Goal: Task Accomplishment & Management: Manage account settings

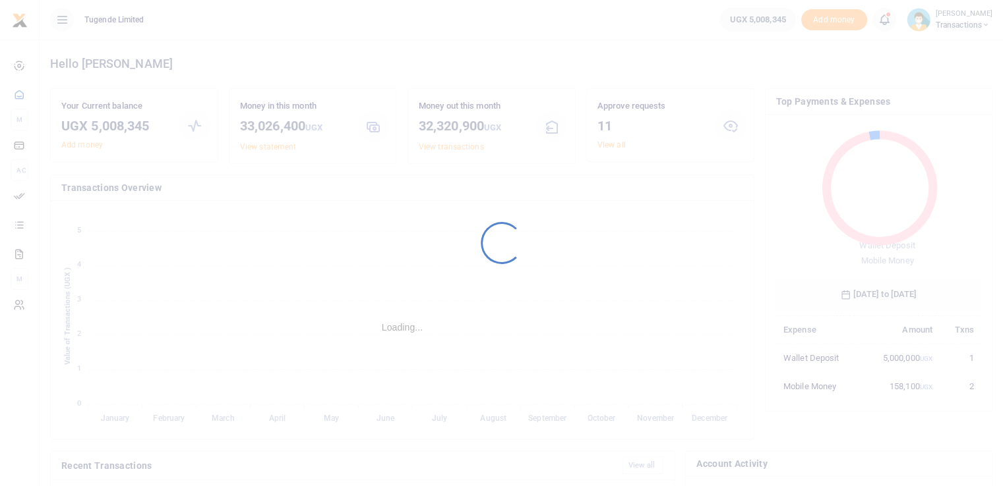
scroll to position [11, 11]
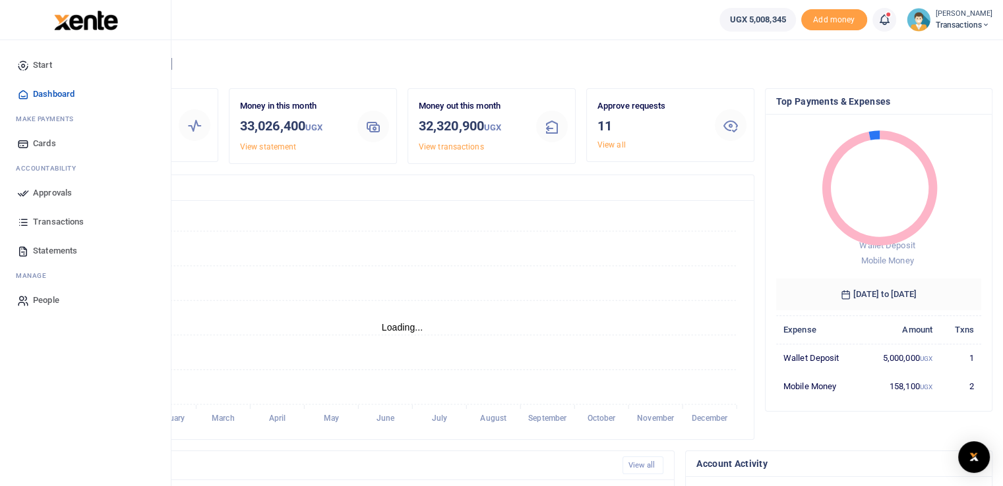
click at [30, 192] on link "Approvals" at bounding box center [86, 193] width 150 height 29
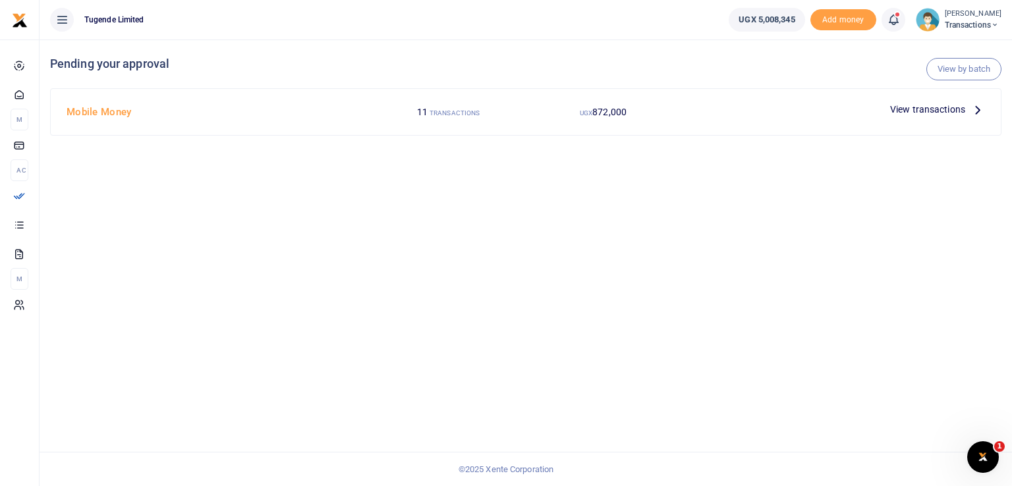
click at [912, 113] on span "View transactions" at bounding box center [928, 109] width 75 height 15
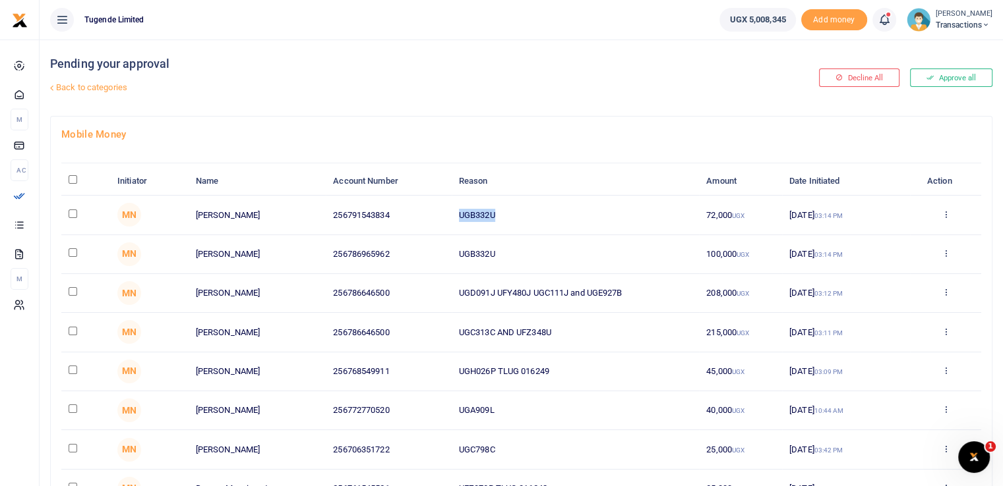
drag, startPoint x: 498, startPoint y: 212, endPoint x: 432, endPoint y: 217, distance: 66.1
click at [432, 217] on tr "MN Kassim Sebunya 256791543834 UGB332U 72,000 UGX 20 Aug 2025 03:14 PM Approve …" at bounding box center [521, 215] width 920 height 39
copy tr "UGB332U"
drag, startPoint x: 512, startPoint y: 251, endPoint x: 403, endPoint y: 256, distance: 109.5
click at [403, 256] on tr "MN Shafiki Tambuube 256786965962 UGB332U 100,000 UGX 20 Aug 2025 03:14 PM Appro…" at bounding box center [521, 254] width 920 height 39
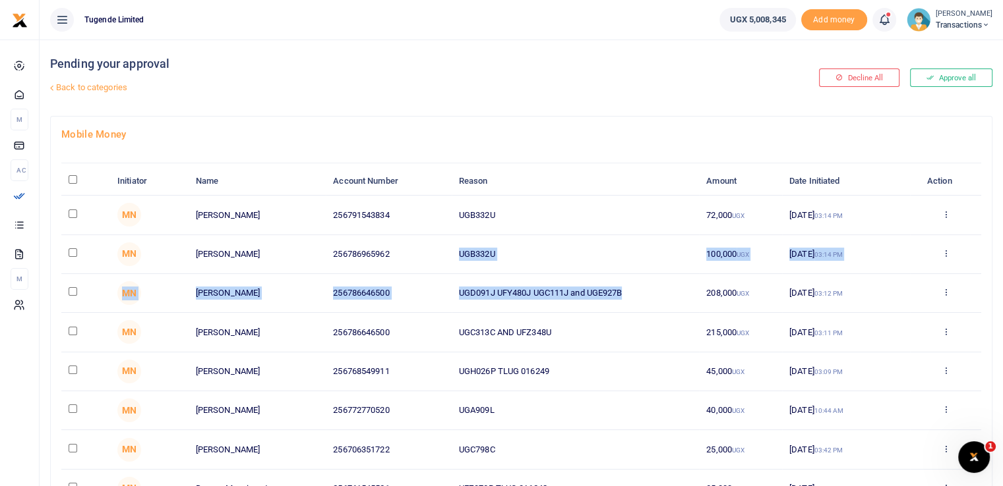
drag, startPoint x: 630, startPoint y: 288, endPoint x: 390, endPoint y: 270, distance: 241.3
click at [390, 270] on tbody "MN Kassim Sebunya 256791543834 UGB332U 72,000 UGX 20 Aug 2025 03:14 PM Approve …" at bounding box center [521, 391] width 920 height 391
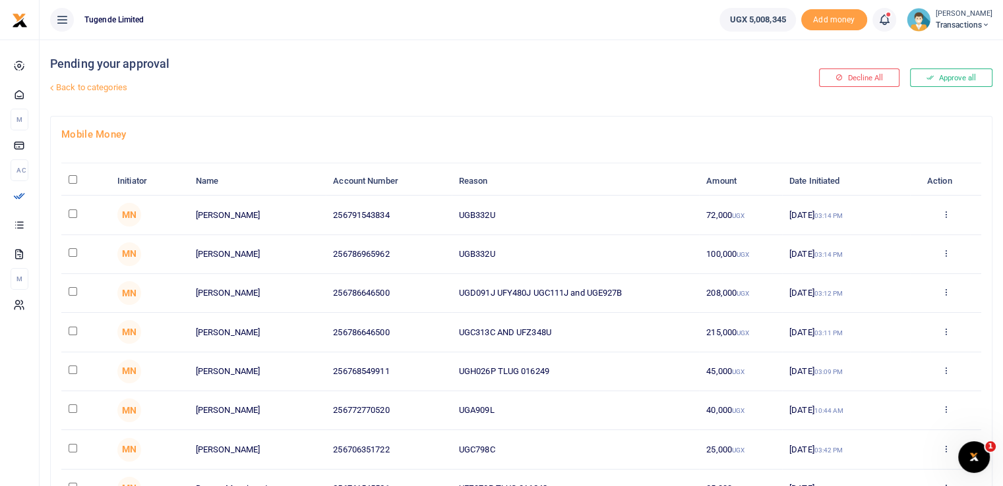
click at [659, 320] on td "UGC313C AND UFZ348U" at bounding box center [575, 332] width 247 height 39
drag, startPoint x: 627, startPoint y: 291, endPoint x: 456, endPoint y: 289, distance: 170.7
click at [456, 289] on td "UGD091J UFY480J UGC111J and UGE927B" at bounding box center [575, 293] width 247 height 39
copy td "UGD091J UFY480J UGC111J and UGE927B"
drag, startPoint x: 565, startPoint y: 328, endPoint x: 438, endPoint y: 334, distance: 126.7
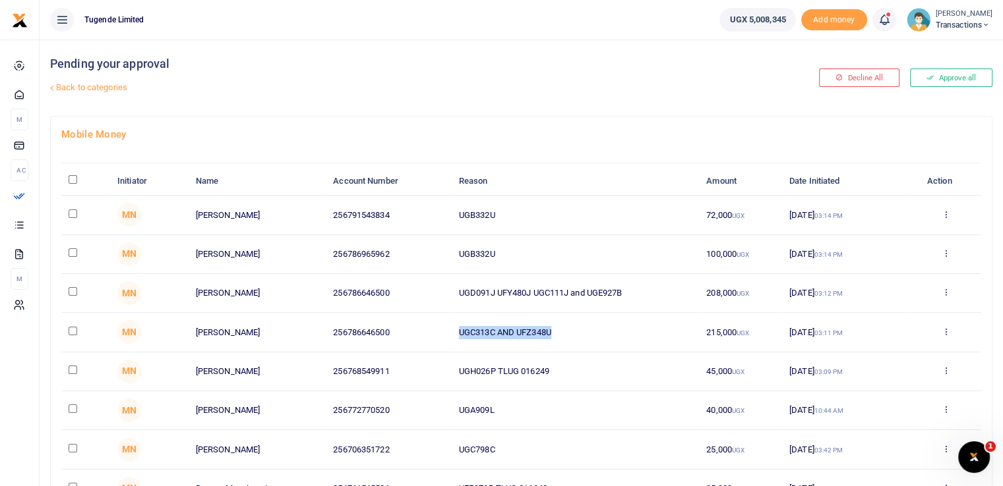
click at [438, 334] on tr "MN John Baguma 256786646500 UGC313C AND UFZ348U 215,000 UGX 20 Aug 2025 03:11 P…" at bounding box center [521, 332] width 920 height 39
copy tr "UGC313C AND UFZ348U"
drag, startPoint x: 496, startPoint y: 371, endPoint x: 436, endPoint y: 372, distance: 60.0
click at [436, 372] on tr "MN Joseph Wembabazi 256768549911 UGH026P TLUG 016249 45,000 UGX 20 Aug 2025 03:…" at bounding box center [521, 372] width 920 height 39
copy tr "UGH026P"
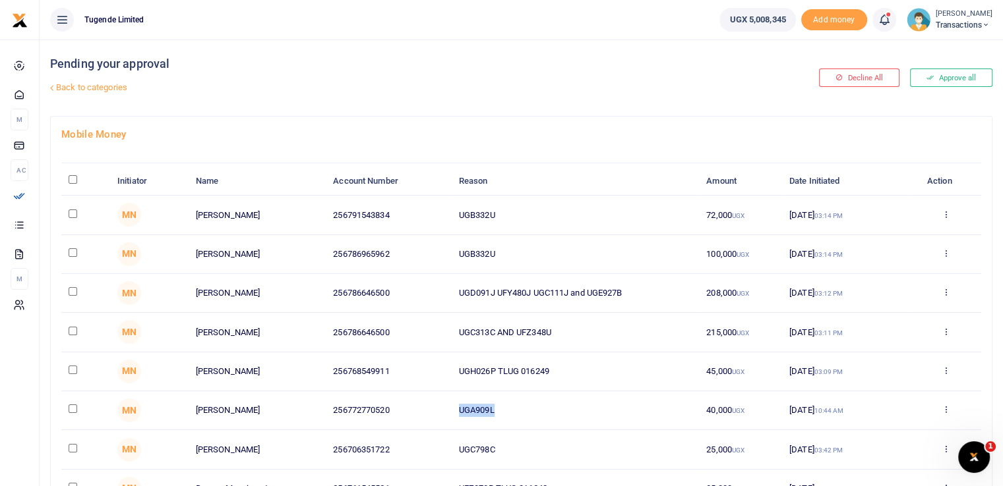
drag, startPoint x: 511, startPoint y: 403, endPoint x: 443, endPoint y: 404, distance: 67.9
click at [443, 404] on tr "MN Jonah Elilu 256772770520 UGA909L 40,000 UGX 20 Aug 2025 10:44 AM Approve Dec…" at bounding box center [521, 411] width 920 height 39
copy tr "UGA909L"
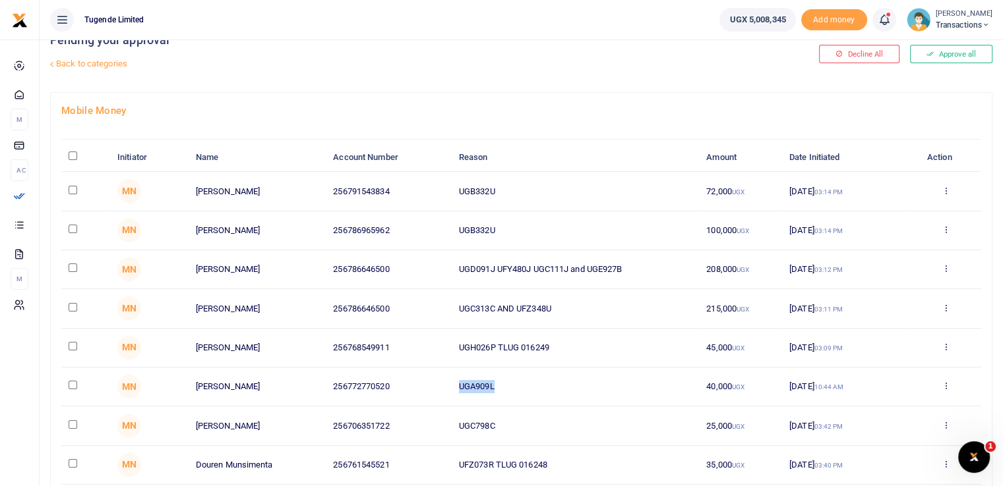
scroll to position [13, 0]
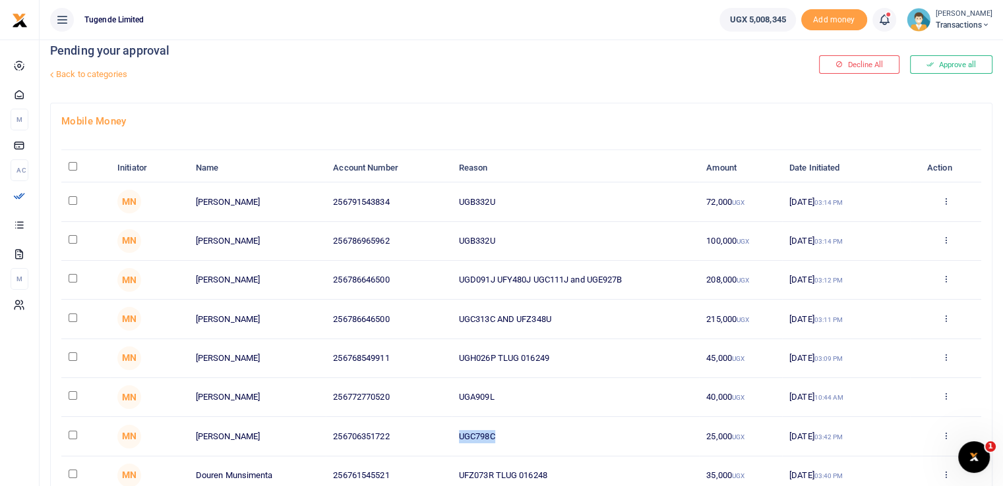
drag, startPoint x: 504, startPoint y: 431, endPoint x: 409, endPoint y: 430, distance: 95.6
click at [409, 430] on tr "MN Racheal Namwebya 256706351722 UGC798C 25,000 UGX 19 Aug 2025 03:42 PM Approv…" at bounding box center [521, 436] width 920 height 39
copy tr "UGC798C"
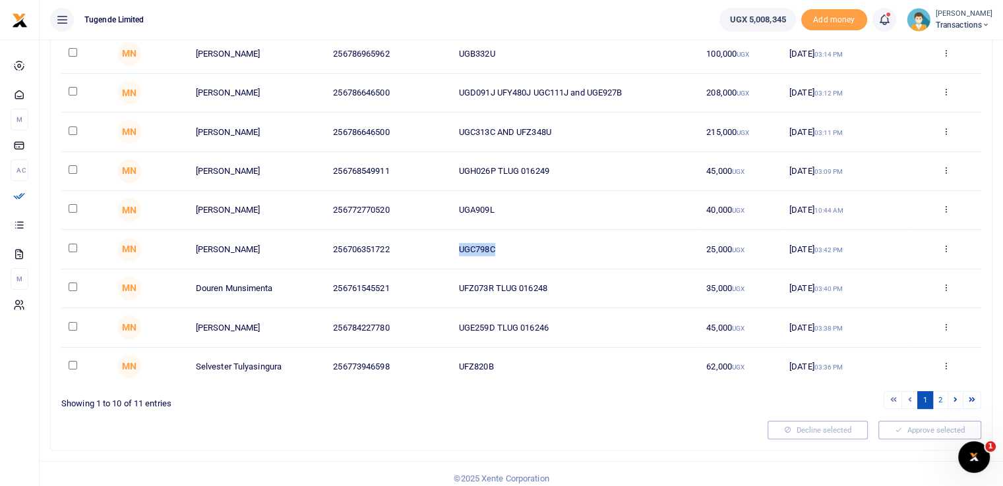
scroll to position [207, 0]
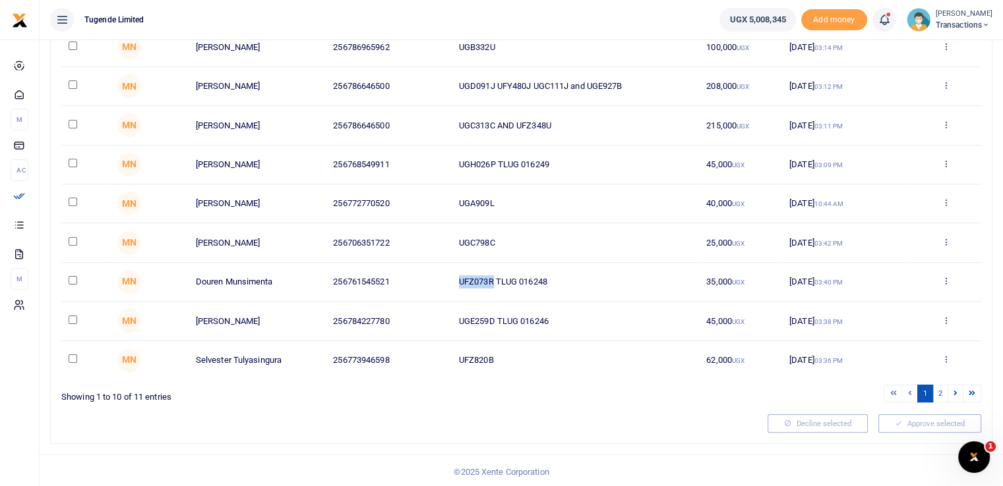
drag, startPoint x: 495, startPoint y: 279, endPoint x: 453, endPoint y: 276, distance: 42.3
click at [453, 276] on td "UFZ073R TLUG 016248" at bounding box center [575, 282] width 247 height 39
copy td "UFZ073R"
drag, startPoint x: 496, startPoint y: 318, endPoint x: 422, endPoint y: 320, distance: 73.9
click at [422, 320] on tr "MN David Mutyaba 256784227780 UGE259D TLUG 016246 45,000 UGX 19 Aug 2025 03:38 …" at bounding box center [521, 321] width 920 height 39
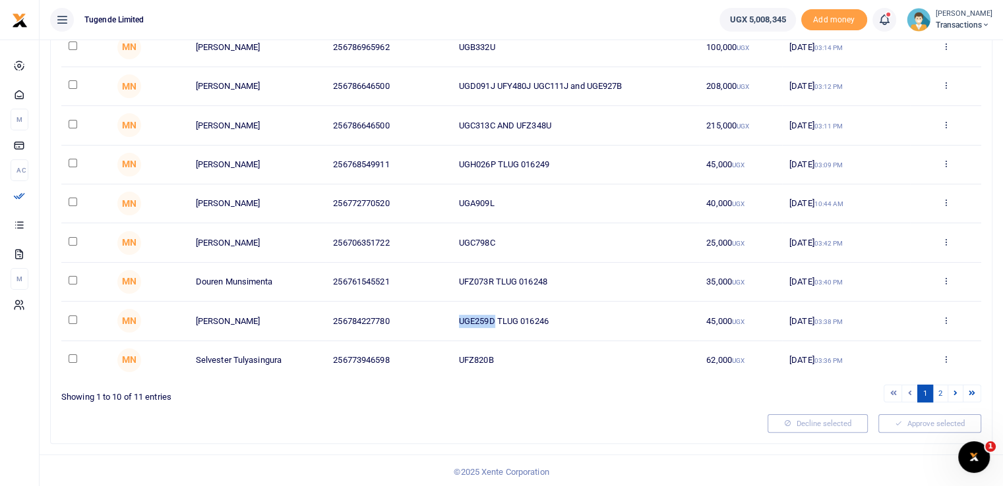
copy tr "UGE259D"
drag, startPoint x: 498, startPoint y: 358, endPoint x: 432, endPoint y: 354, distance: 66.0
click at [432, 354] on tr "MN Selvester Tulyasingura 256773946598 UFZ820B 62,000 UGX 19 Aug 2025 03:36 PM …" at bounding box center [521, 360] width 920 height 38
copy tr "UFZ820B"
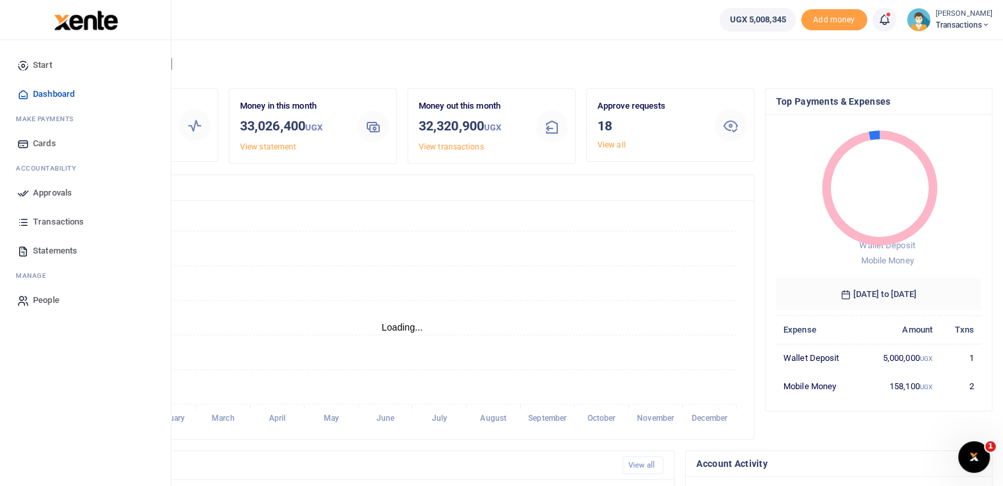
click at [25, 189] on icon at bounding box center [23, 193] width 12 height 12
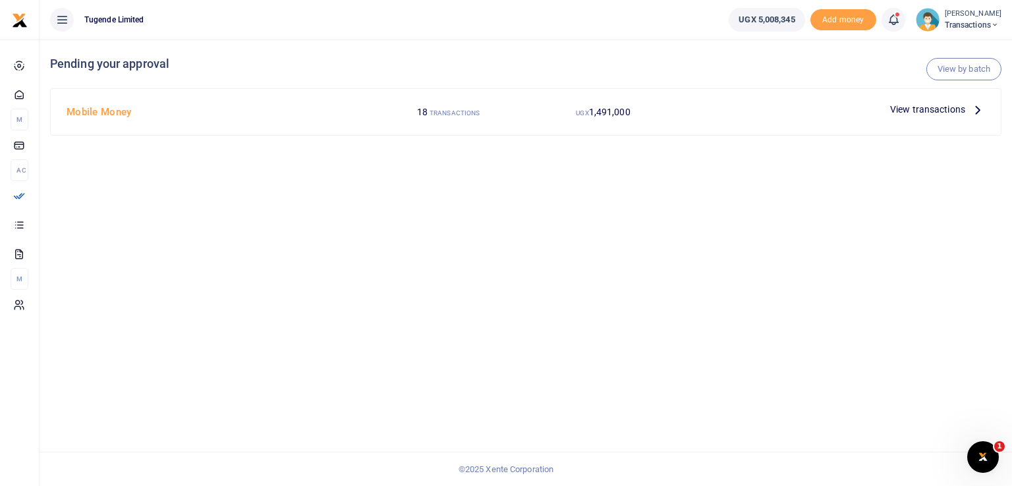
click at [915, 113] on span "View transactions" at bounding box center [928, 109] width 75 height 15
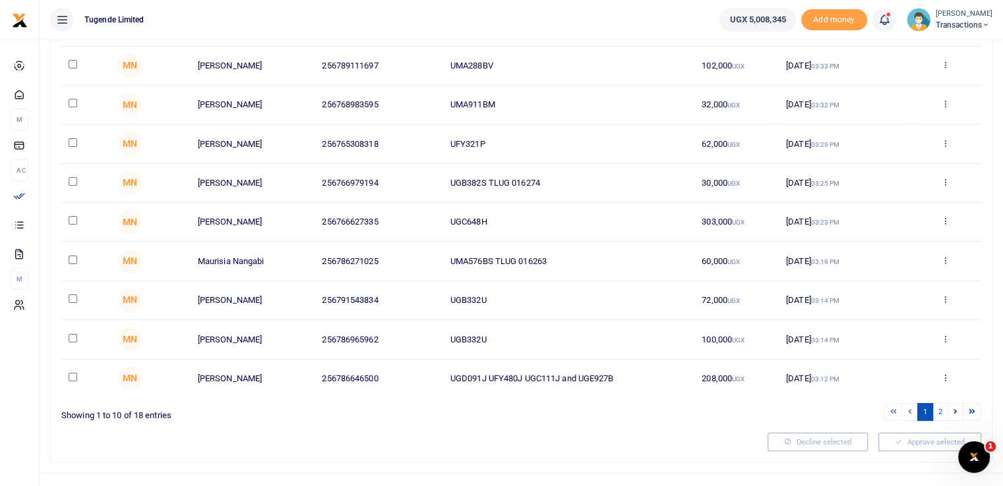
scroll to position [207, 0]
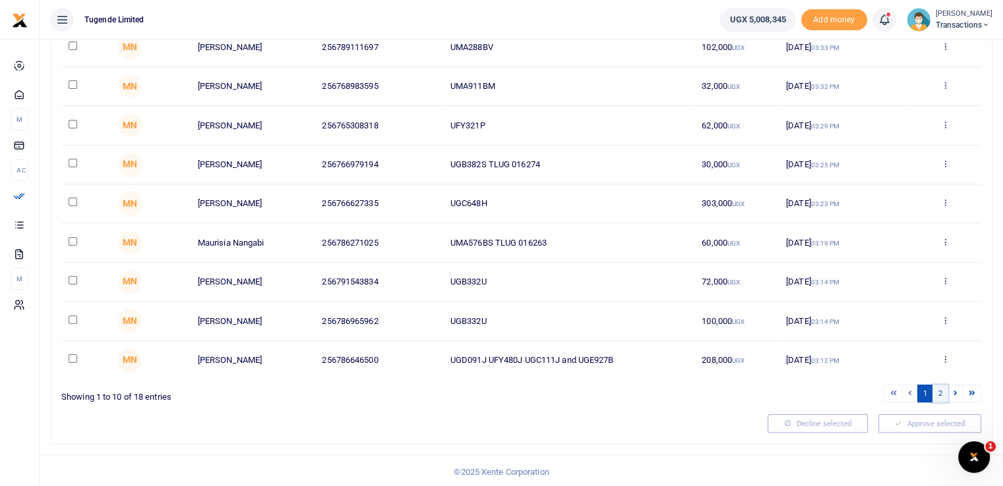
click at [939, 390] on link "2" at bounding box center [940, 394] width 16 height 18
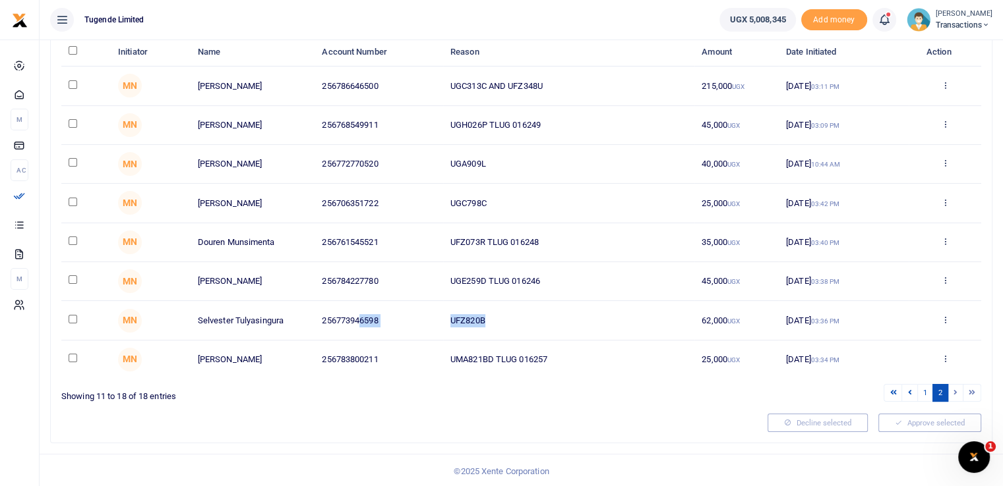
drag, startPoint x: 512, startPoint y: 314, endPoint x: 361, endPoint y: 318, distance: 151.0
click at [361, 318] on tr "MN Selvester Tulyasingura 256773946598 UFZ820B 62,000 UGX 19 Aug 2025 03:36 PM …" at bounding box center [521, 320] width 920 height 39
click at [512, 328] on td "UFZ820B" at bounding box center [568, 320] width 251 height 39
drag, startPoint x: 497, startPoint y: 317, endPoint x: 446, endPoint y: 318, distance: 50.8
click at [446, 318] on td "UFZ820B" at bounding box center [568, 320] width 251 height 39
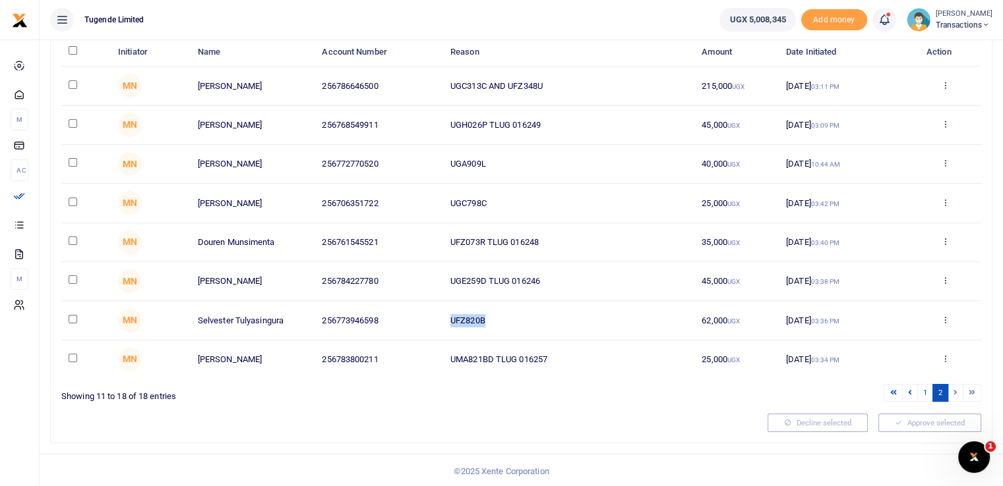
copy td "UFZ820B"
drag, startPoint x: 493, startPoint y: 354, endPoint x: 432, endPoint y: 353, distance: 60.6
click at [432, 353] on tr "MN Elvis Tibagye 256783800211 UMA821BD TLUG 016257 25,000 UGX 19 Aug 2025 03:34…" at bounding box center [521, 360] width 920 height 38
copy tr "UMA821BD"
click at [922, 390] on link "1" at bounding box center [925, 393] width 16 height 18
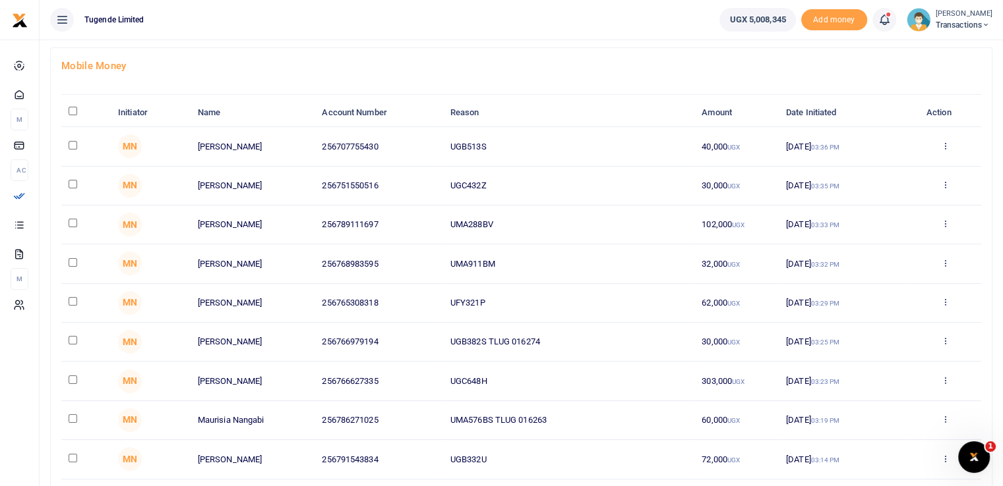
scroll to position [64, 0]
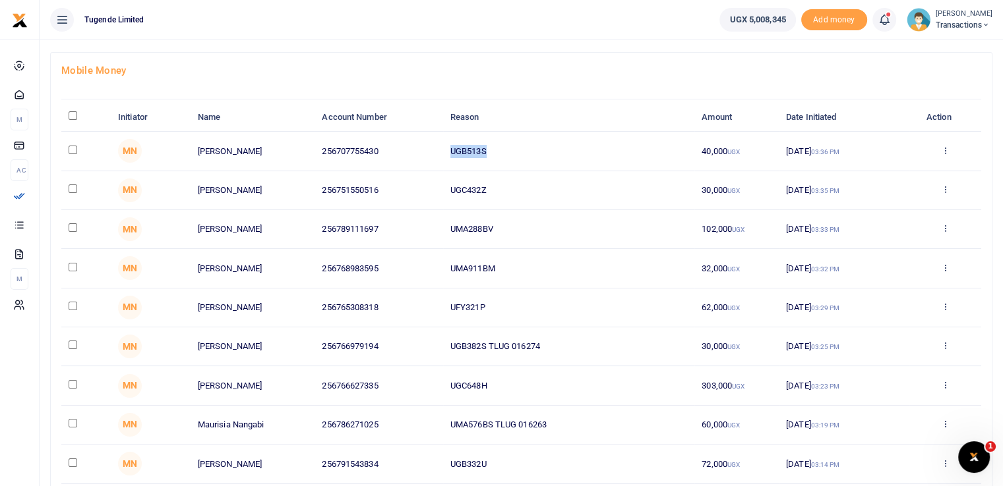
drag, startPoint x: 490, startPoint y: 146, endPoint x: 411, endPoint y: 150, distance: 79.2
click at [411, 150] on tr "MN Umaru Kozaala 256707755430 UGB513S 40,000 UGX 20 Aug 2025 03:36 PM Approve D…" at bounding box center [521, 151] width 920 height 39
copy tr "UGB513S"
drag, startPoint x: 494, startPoint y: 187, endPoint x: 432, endPoint y: 185, distance: 62.0
click at [432, 185] on tr "MN Moses Mukungu 256751550516 UGC432Z 30,000 UGX 20 Aug 2025 03:35 PM Approve D…" at bounding box center [521, 190] width 920 height 39
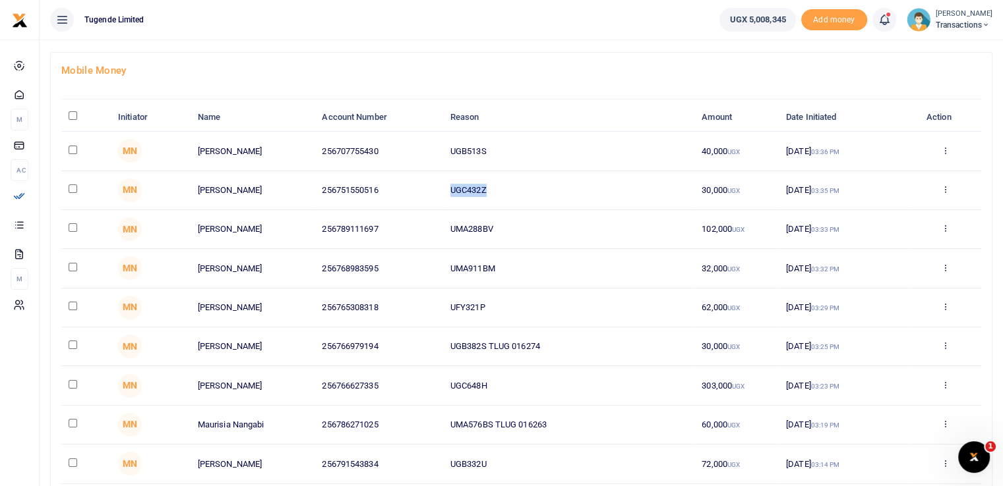
copy tr "UGC432Z"
drag, startPoint x: 512, startPoint y: 225, endPoint x: 432, endPoint y: 223, distance: 80.4
click at [432, 223] on tr "MN Blair Niwamanya 256789111697 UMA288BV 102,000 UGX 20 Aug 2025 03:33 PM Appro…" at bounding box center [521, 229] width 920 height 39
copy tr "UMA288BV"
drag, startPoint x: 500, startPoint y: 266, endPoint x: 440, endPoint y: 264, distance: 60.0
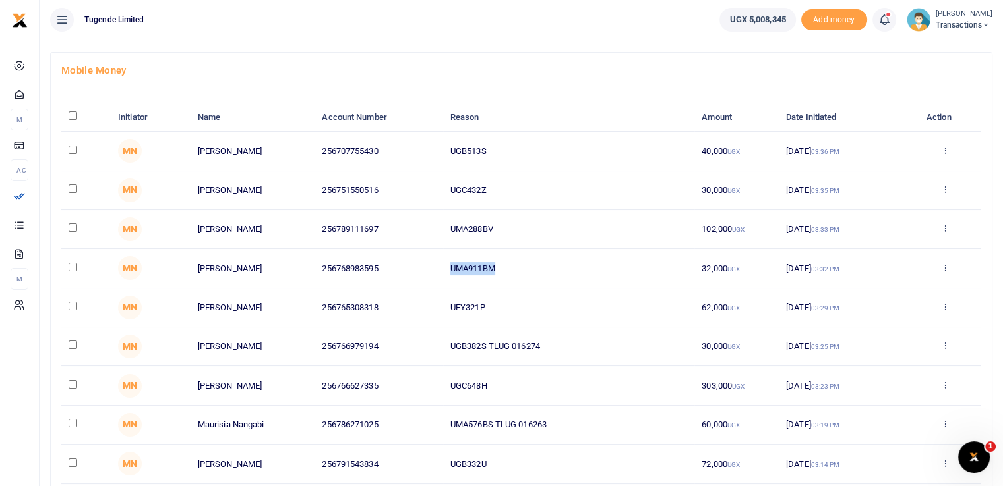
click at [440, 264] on tr "MN Dennis Kibuuka 256768983595 UMA911BM 32,000 UGX 20 Aug 2025 03:32 PM Approve…" at bounding box center [521, 268] width 920 height 39
copy tr "UMA911BM"
drag, startPoint x: 496, startPoint y: 306, endPoint x: 440, endPoint y: 299, distance: 56.4
click at [440, 299] on tr "MN Kenneth Mwesigwa 256765308318 UFY321P 62,000 UGX 20 Aug 2025 03:29 PM Approv…" at bounding box center [521, 308] width 920 height 39
copy tr "UFY321P"
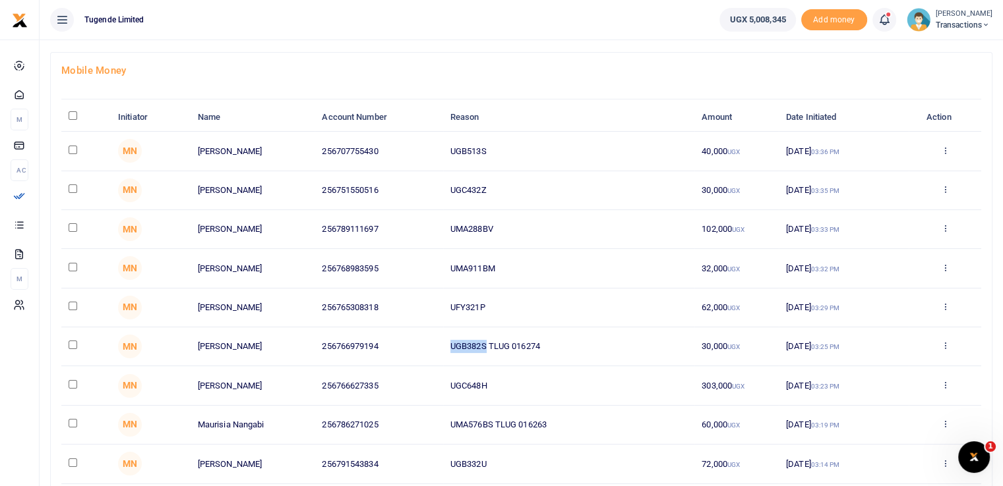
drag, startPoint x: 485, startPoint y: 345, endPoint x: 420, endPoint y: 338, distance: 65.6
click at [420, 338] on tr "MN Paul Kasala 256766979194 UGB382S TLUG 016274 30,000 UGX 20 Aug 2025 03:25 PM…" at bounding box center [521, 347] width 920 height 39
copy tr "UGB382S"
drag, startPoint x: 492, startPoint y: 383, endPoint x: 413, endPoint y: 380, distance: 78.5
click at [413, 380] on tr "MN Geoffrey Okot 256766627335 UGC648H 303,000 UGX 20 Aug 2025 03:23 PM Approve …" at bounding box center [521, 385] width 920 height 39
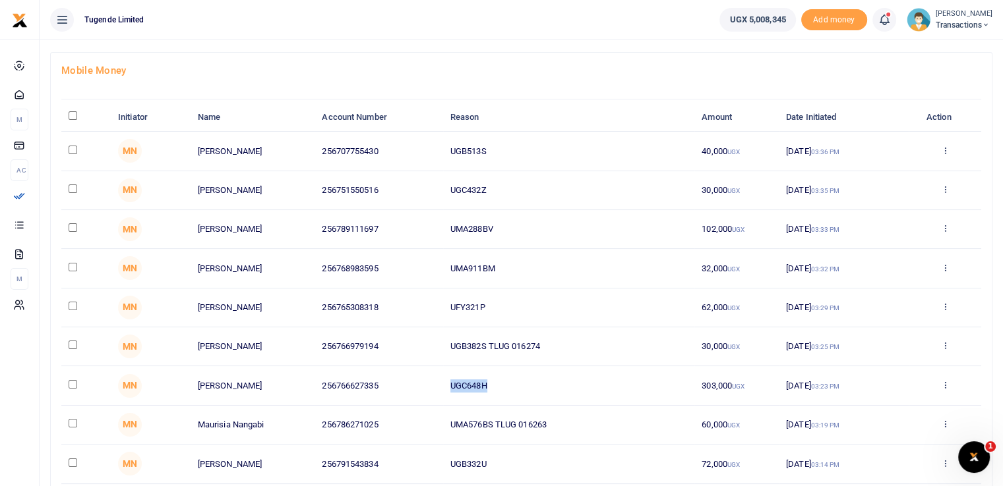
copy tr "UGC648H"
drag, startPoint x: 493, startPoint y: 425, endPoint x: 446, endPoint y: 419, distance: 47.8
click at [446, 419] on td "UMA576BS TLUG 016263" at bounding box center [568, 425] width 251 height 39
copy td "UMA576BS"
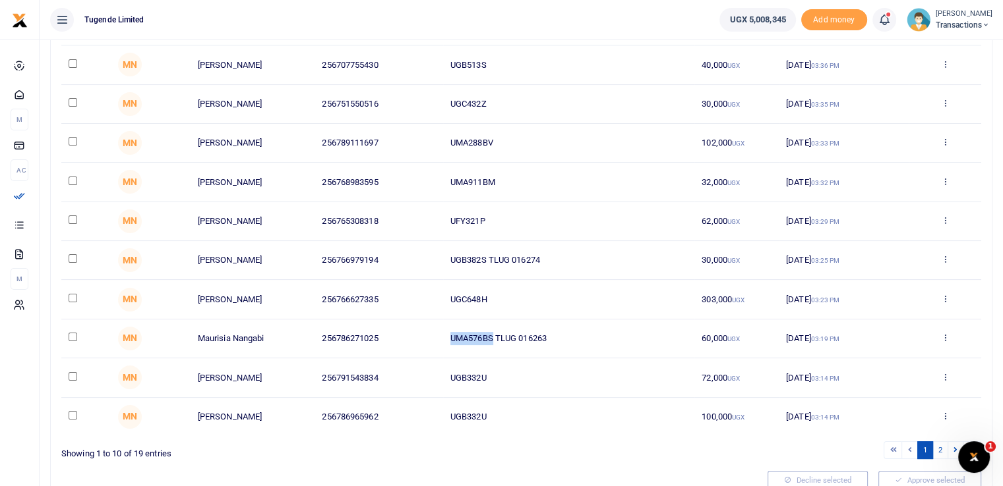
scroll to position [207, 0]
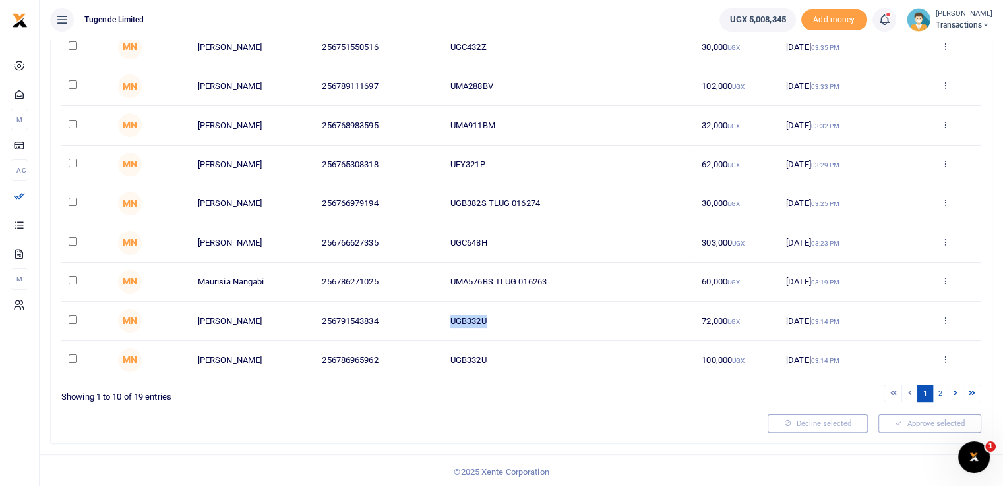
drag, startPoint x: 485, startPoint y: 317, endPoint x: 433, endPoint y: 312, distance: 52.3
click at [433, 312] on tr "MN Kassim Sebunya 256791543834 UGB332U 72,000 UGX 20 Aug 2025 03:14 PM Approve …" at bounding box center [521, 321] width 920 height 39
drag, startPoint x: 509, startPoint y: 359, endPoint x: 385, endPoint y: 351, distance: 124.2
click at [385, 351] on tr "MN Shafiki Tambuube 256786965962 UGB332U 100,000 UGX 20 Aug 2025 03:14 PM Appro…" at bounding box center [521, 360] width 920 height 38
click at [510, 424] on div at bounding box center [409, 424] width 706 height 18
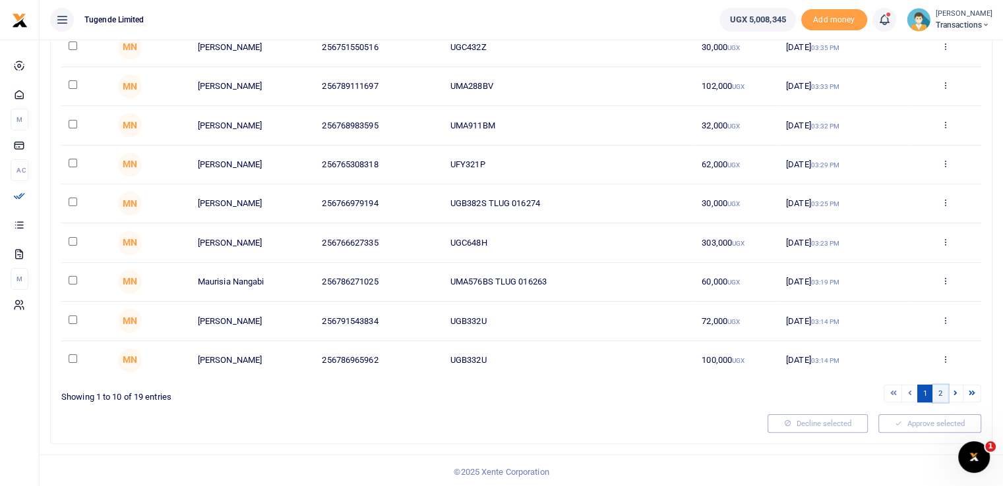
click at [937, 389] on link "2" at bounding box center [940, 394] width 16 height 18
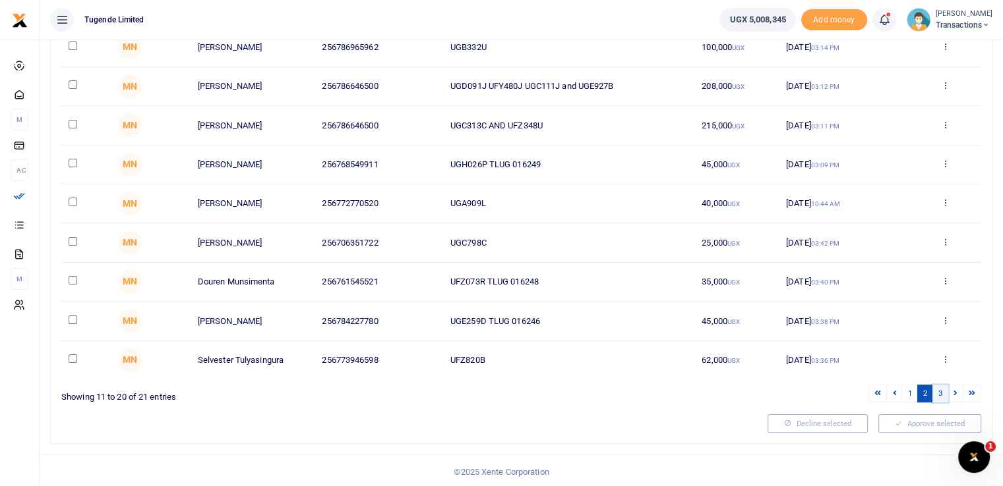
click at [939, 388] on link "3" at bounding box center [940, 394] width 16 height 18
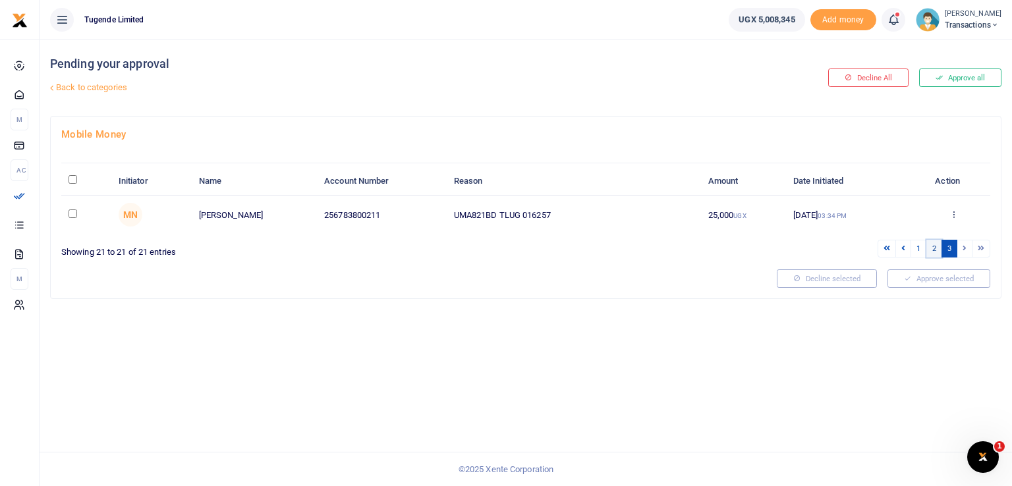
click at [936, 249] on link "2" at bounding box center [935, 249] width 16 height 18
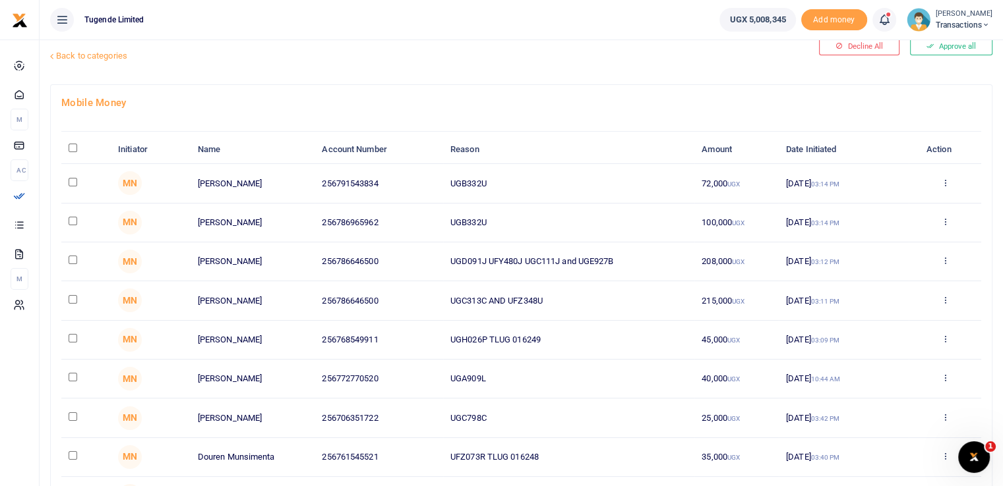
scroll to position [5, 0]
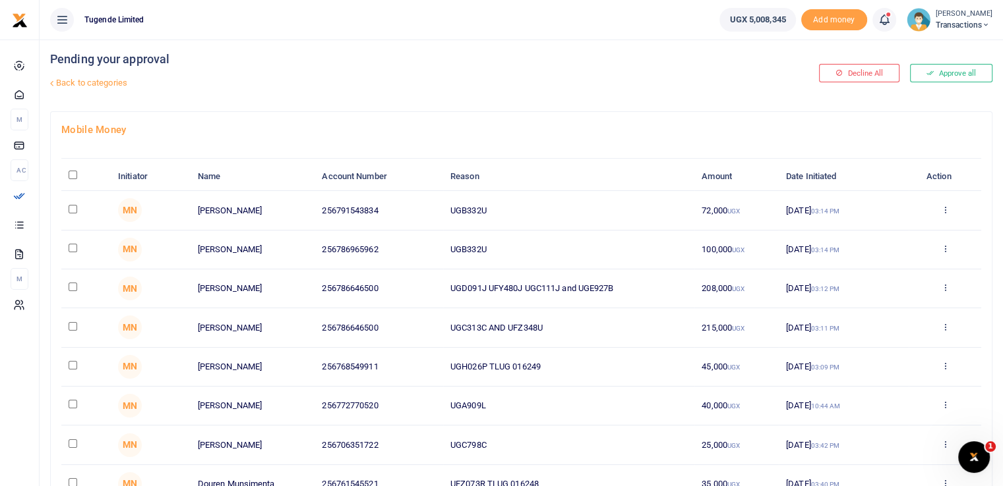
click at [69, 172] on input "\a \a : activate to sort column descending" at bounding box center [73, 175] width 9 height 9
checkbox input "true"
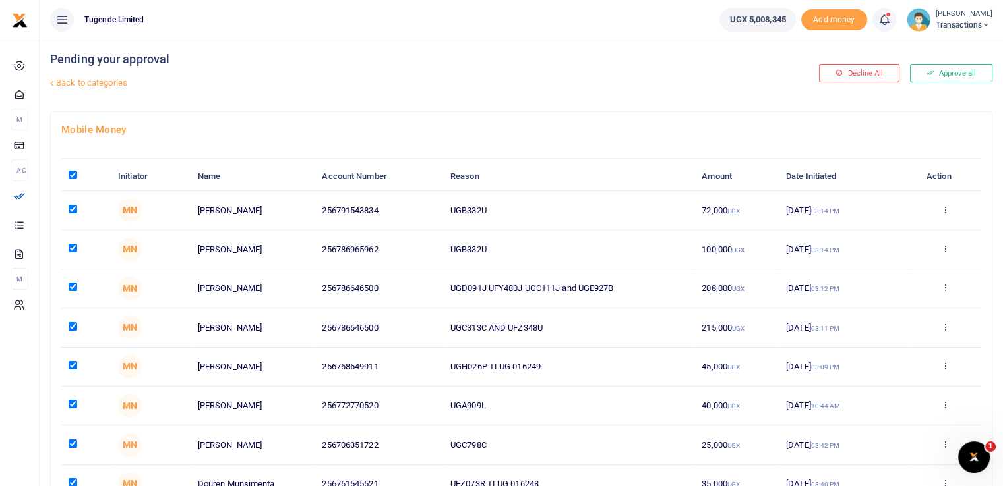
checkbox input "true"
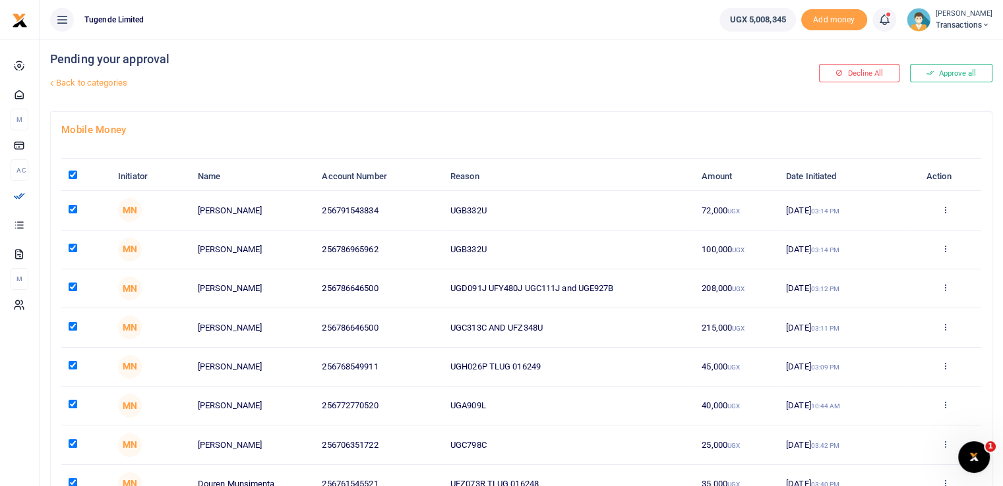
checkbox input "true"
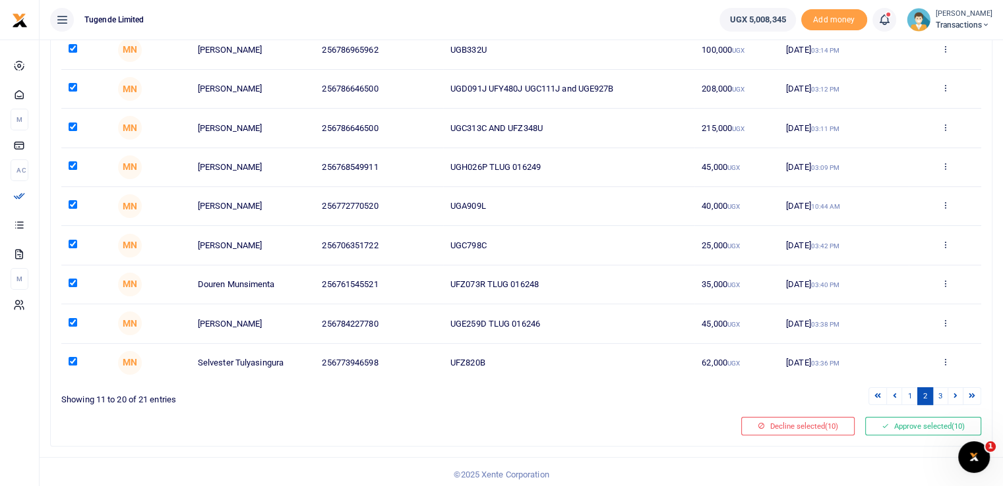
scroll to position [207, 0]
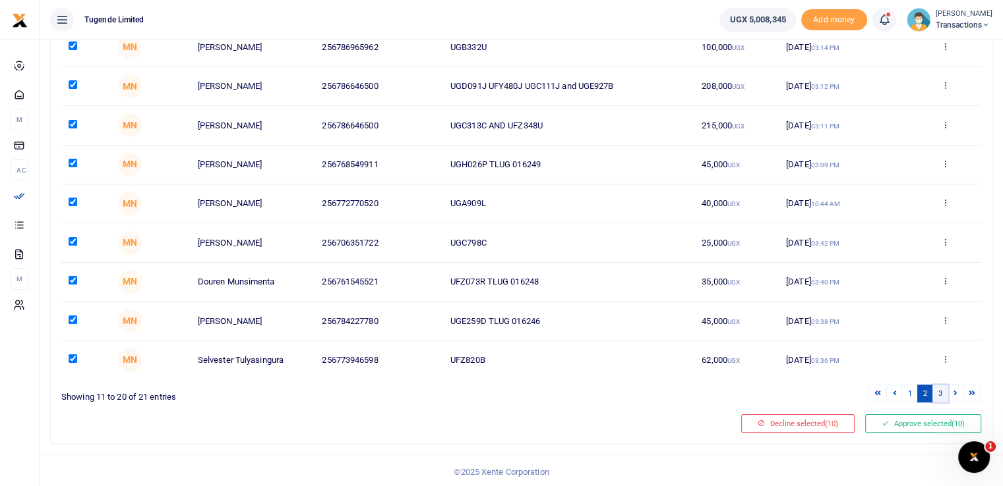
click at [939, 392] on link "3" at bounding box center [940, 394] width 16 height 18
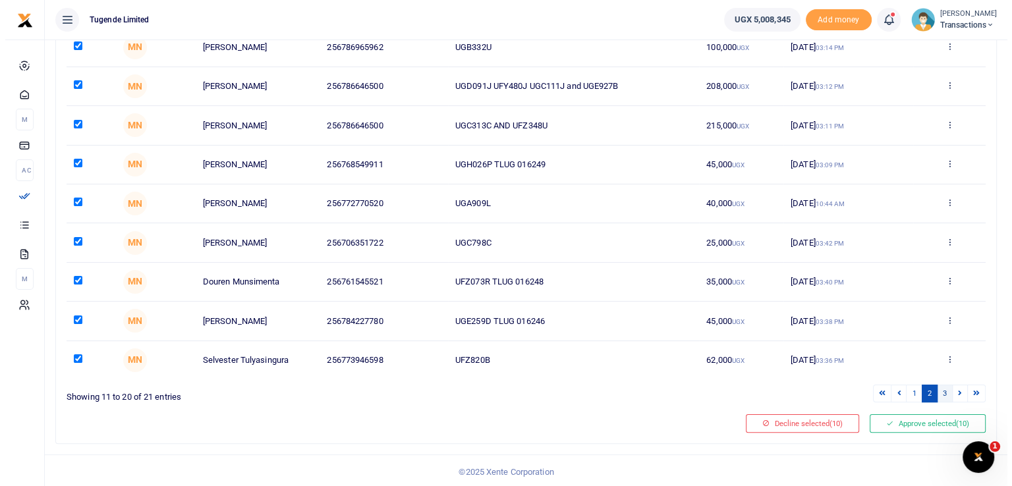
scroll to position [0, 0]
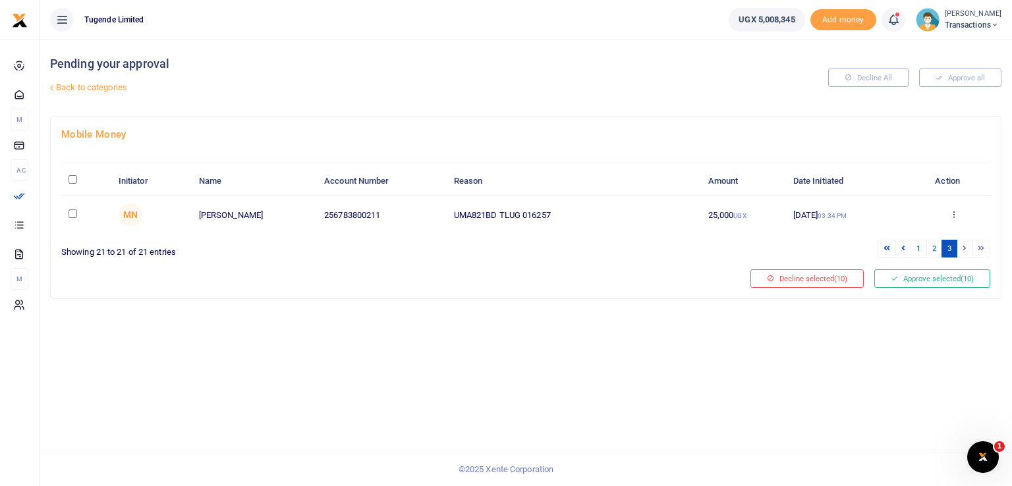
click at [71, 181] on input "\a \a : activate to sort column descending" at bounding box center [73, 179] width 9 height 9
checkbox input "true"
click at [920, 245] on link "1" at bounding box center [919, 249] width 16 height 18
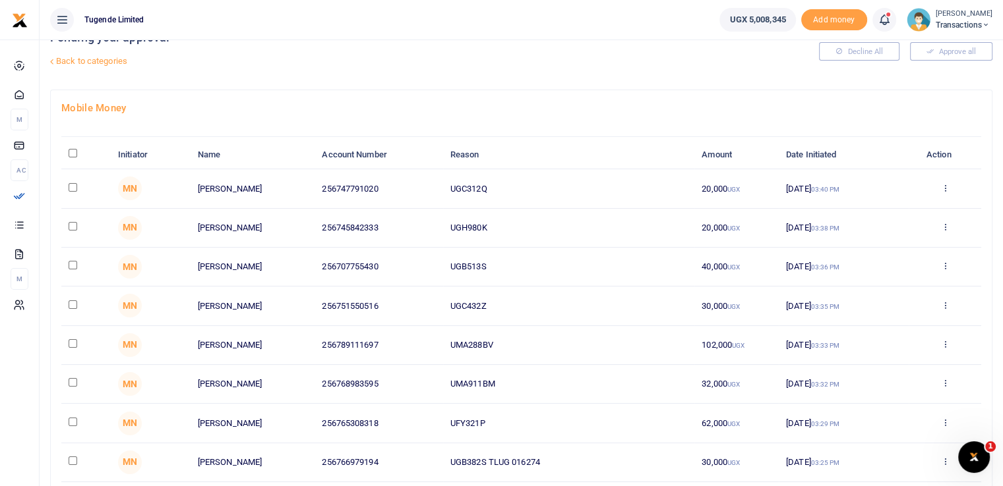
scroll to position [15, 0]
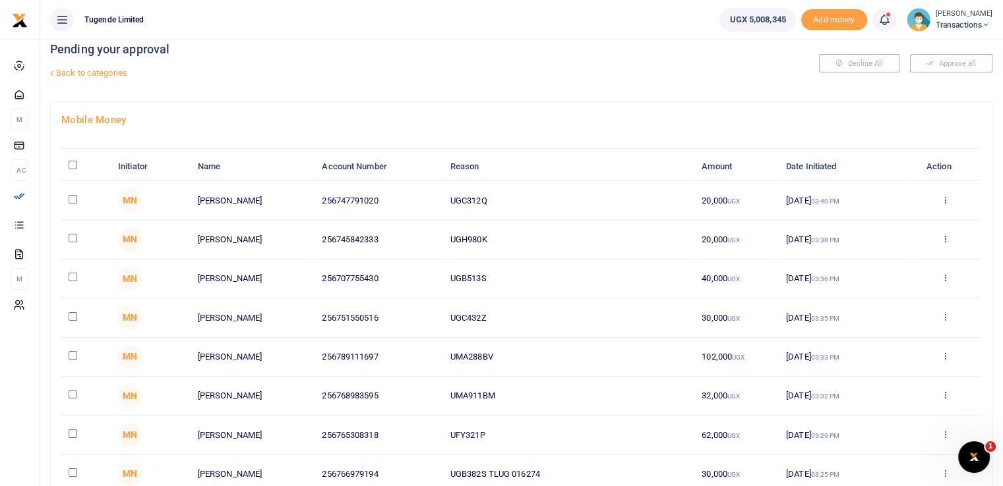
click at [74, 161] on input "\a \a : activate to sort column descending" at bounding box center [73, 165] width 9 height 9
checkbox input "true"
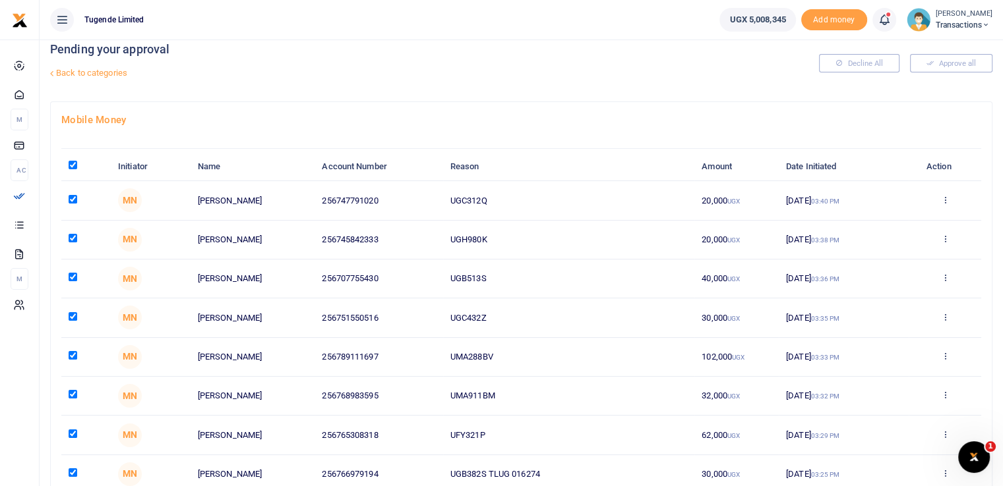
checkbox input "true"
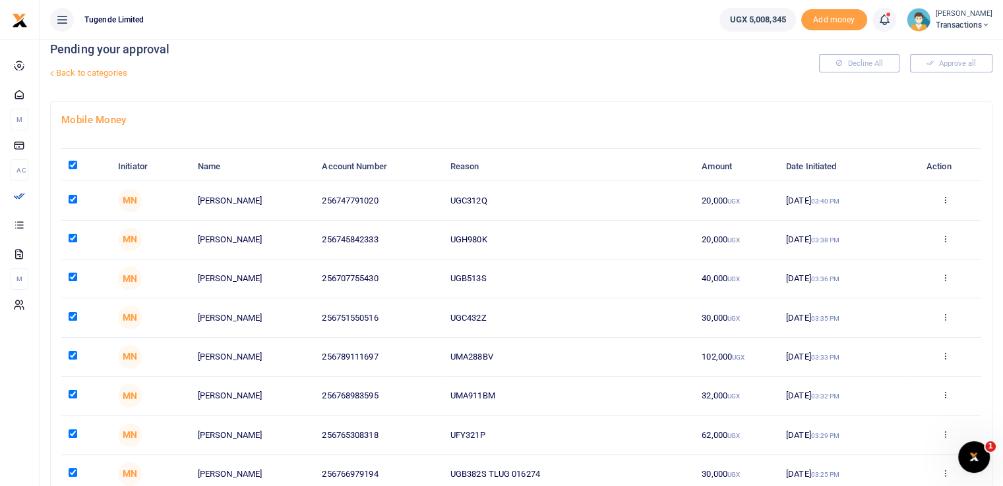
checkbox input "true"
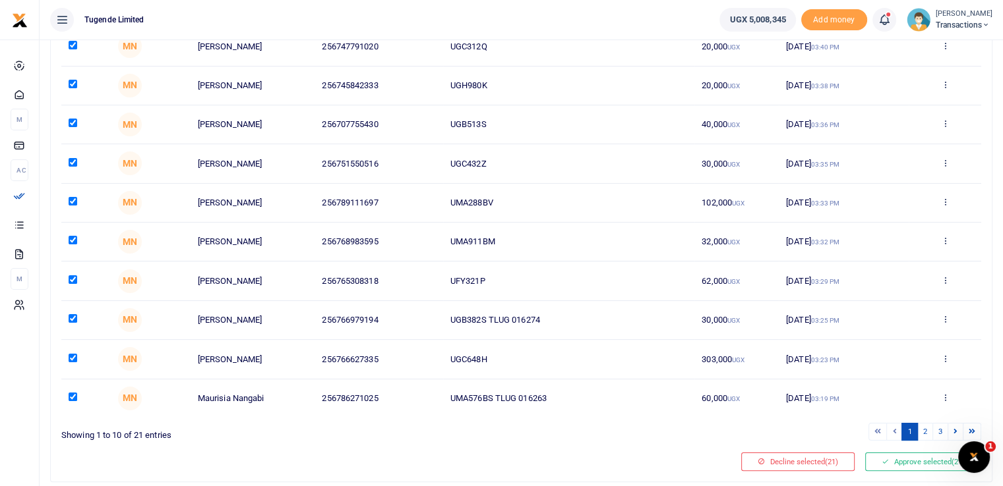
scroll to position [207, 0]
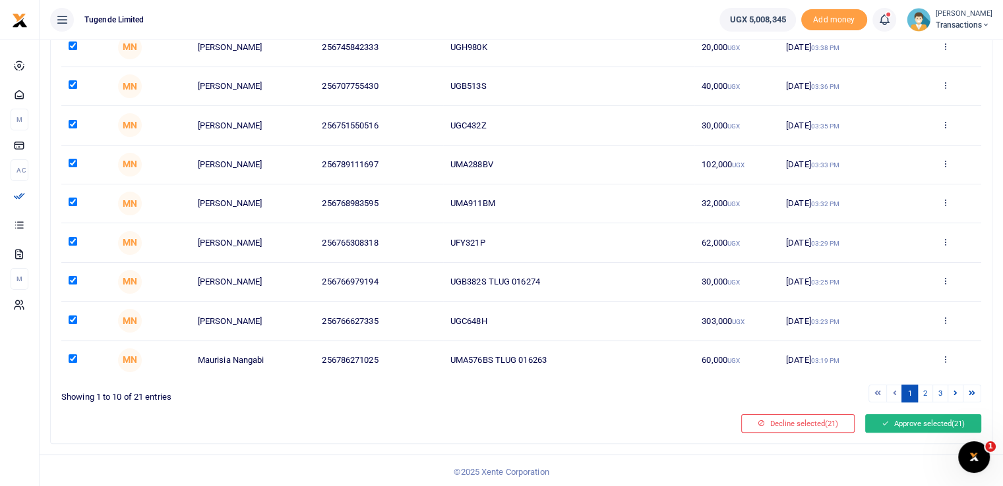
click at [925, 420] on button "Approve selected (21)" at bounding box center [923, 424] width 116 height 18
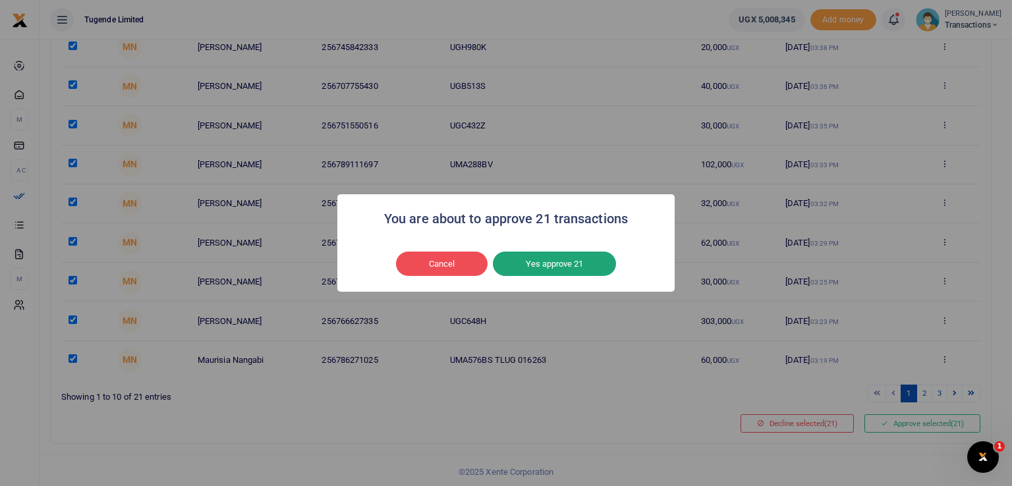
click at [543, 262] on button "Yes approve 21" at bounding box center [554, 264] width 123 height 25
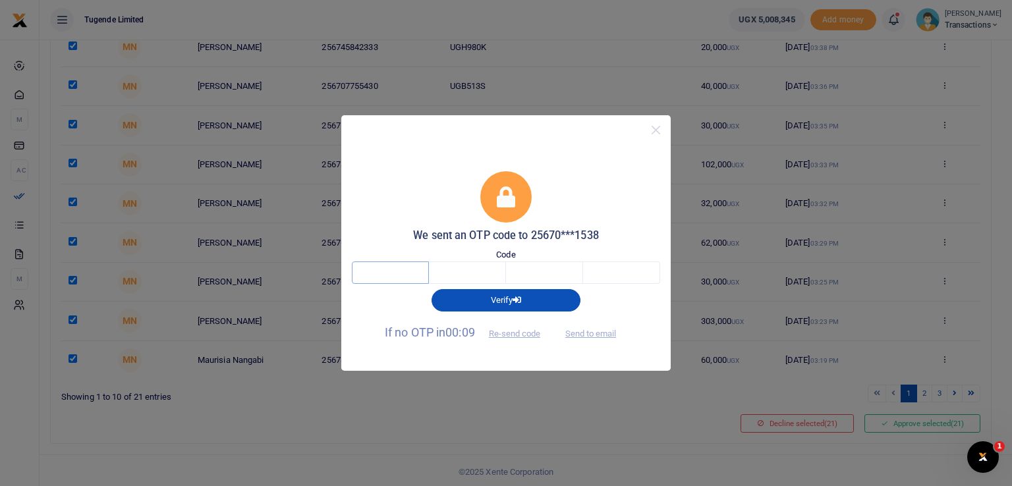
click at [413, 274] on input "text" at bounding box center [390, 273] width 77 height 22
type input "8"
type input "1"
type input "0"
type input "1"
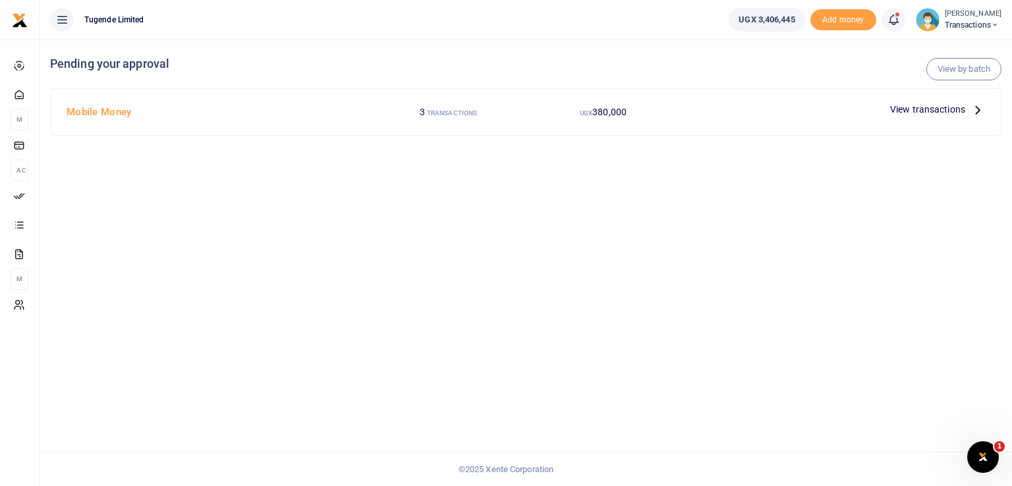
click at [910, 110] on span "View transactions" at bounding box center [928, 109] width 75 height 15
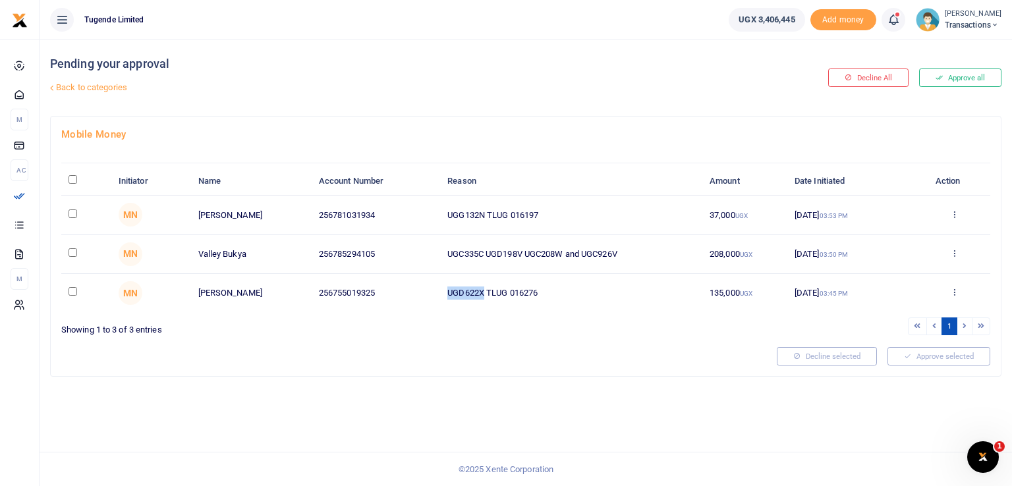
drag, startPoint x: 483, startPoint y: 293, endPoint x: 423, endPoint y: 293, distance: 59.3
click at [423, 293] on tr "MN [PERSON_NAME] 256755019325 UGD622X TLUG 016276 135,000 UGX [DATE] 03:45 PM A…" at bounding box center [525, 293] width 929 height 38
copy tr "UGD622X"
click at [525, 330] on div "Showing 1 to 3 of 3 entries" at bounding box center [293, 326] width 465 height 20
drag, startPoint x: 485, startPoint y: 293, endPoint x: 434, endPoint y: 285, distance: 52.1
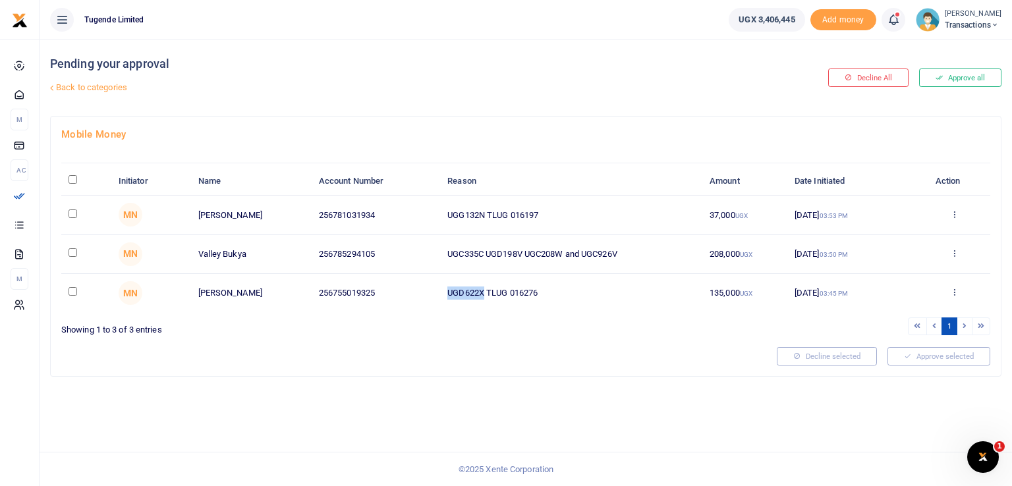
click at [434, 285] on tr "MN Joseph Namwakali 256755019325 UGD622X TLUG 016276 135,000 UGX 20 Aug 2025 03…" at bounding box center [525, 293] width 929 height 38
copy tr "UGD622X"
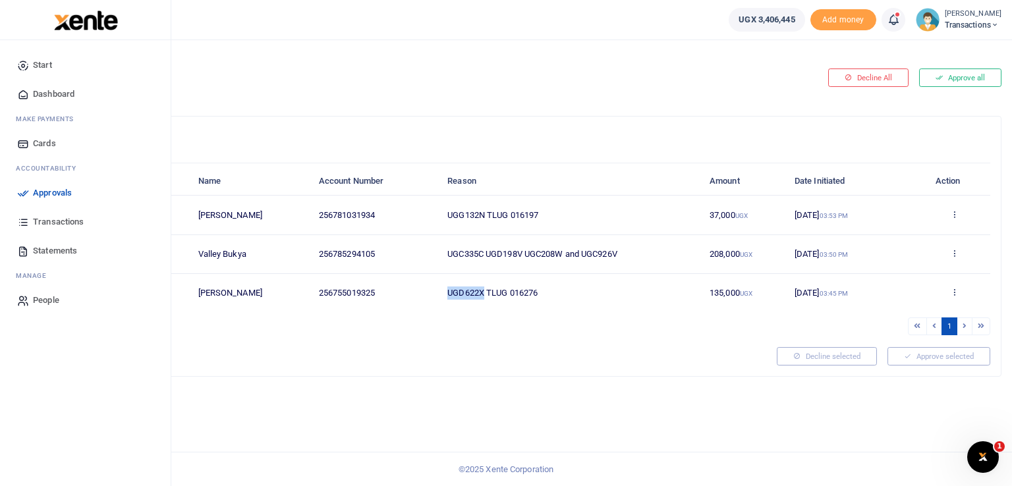
click at [29, 222] on link "Transactions" at bounding box center [86, 222] width 150 height 29
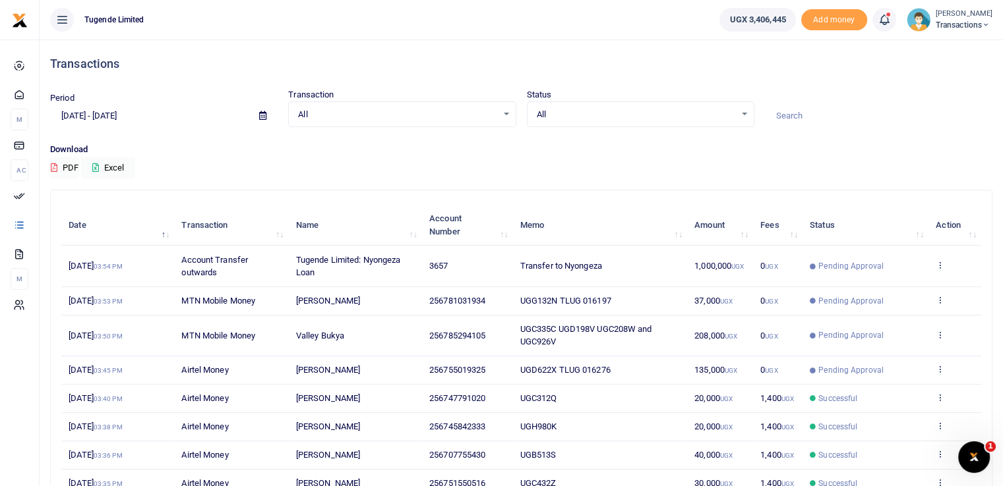
click at [787, 119] on input at bounding box center [878, 116] width 227 height 22
paste input "UGD622X"
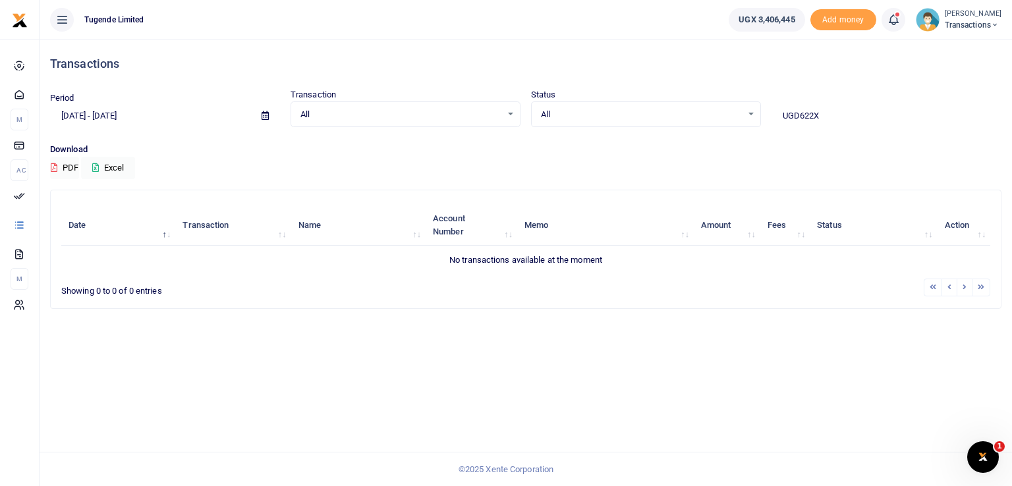
type input "UGD622X"
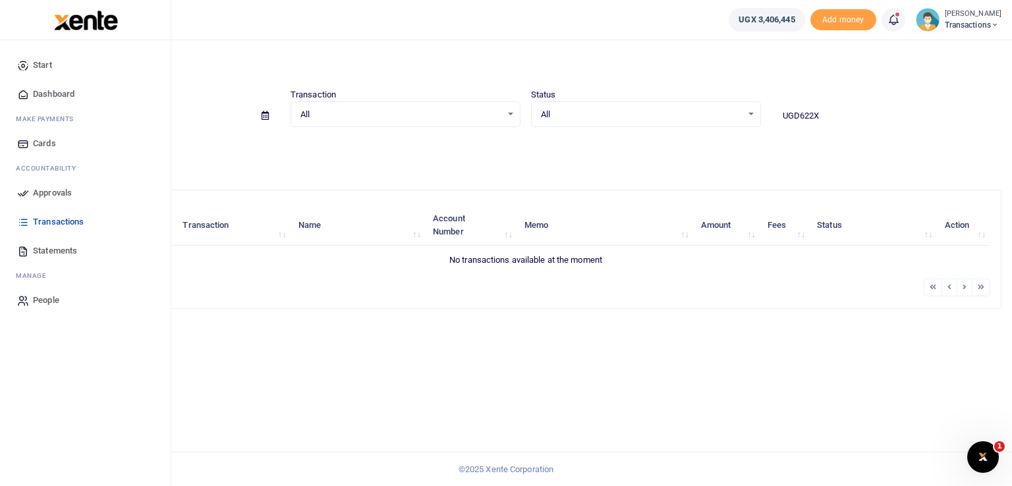
click at [38, 196] on span "Approvals" at bounding box center [52, 193] width 39 height 13
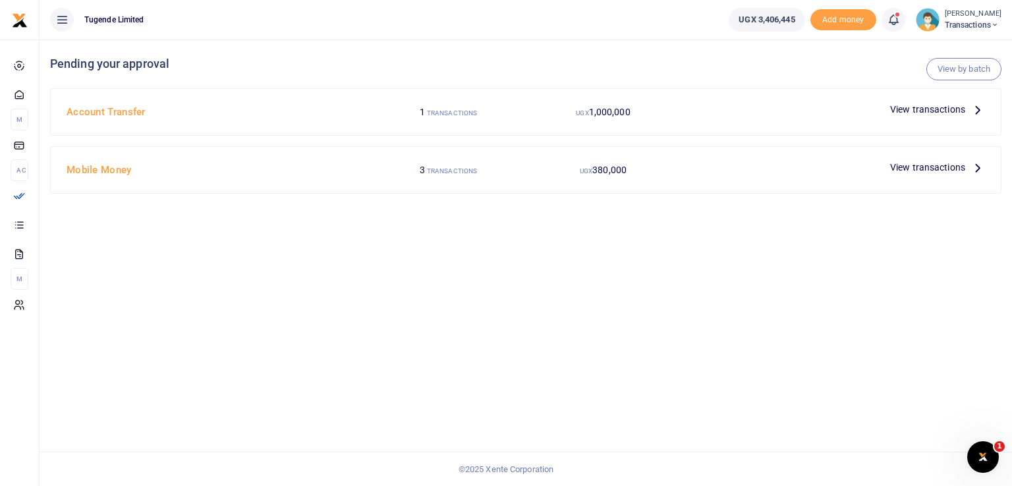
click at [925, 171] on span "View transactions" at bounding box center [928, 167] width 75 height 15
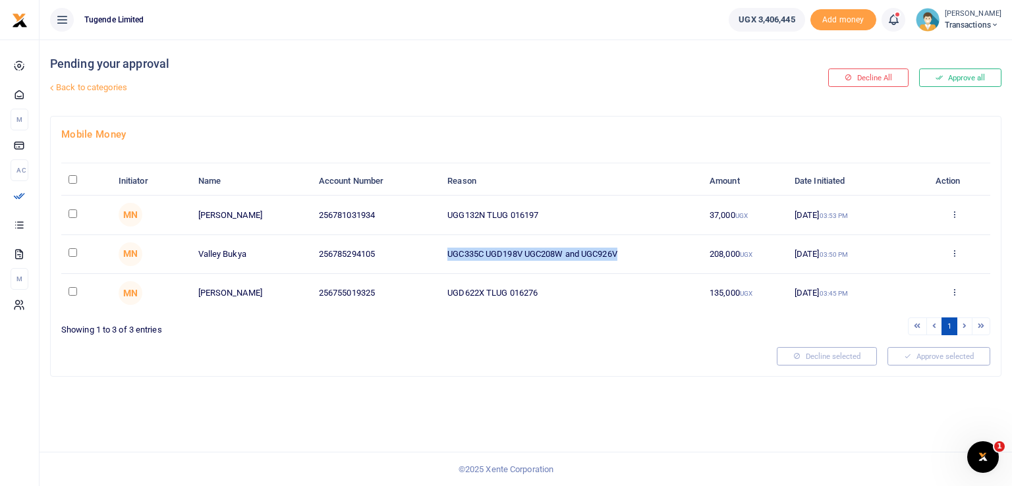
drag, startPoint x: 626, startPoint y: 251, endPoint x: 437, endPoint y: 256, distance: 189.3
click at [437, 256] on tr "MN Valley Bukya 256785294105 UGC335C UGD198V UGC208W and UGC926V 208,000 UGX 20…" at bounding box center [525, 254] width 929 height 39
copy tr "UGC335C UGD198V UGC208W and UGC926V"
drag, startPoint x: 486, startPoint y: 213, endPoint x: 432, endPoint y: 209, distance: 53.5
click at [432, 209] on tr "MN John Bosco Olinga 256781031934 UGG132N TLUG 016197 37,000 UGX 20 Aug 2025 03…" at bounding box center [525, 215] width 929 height 39
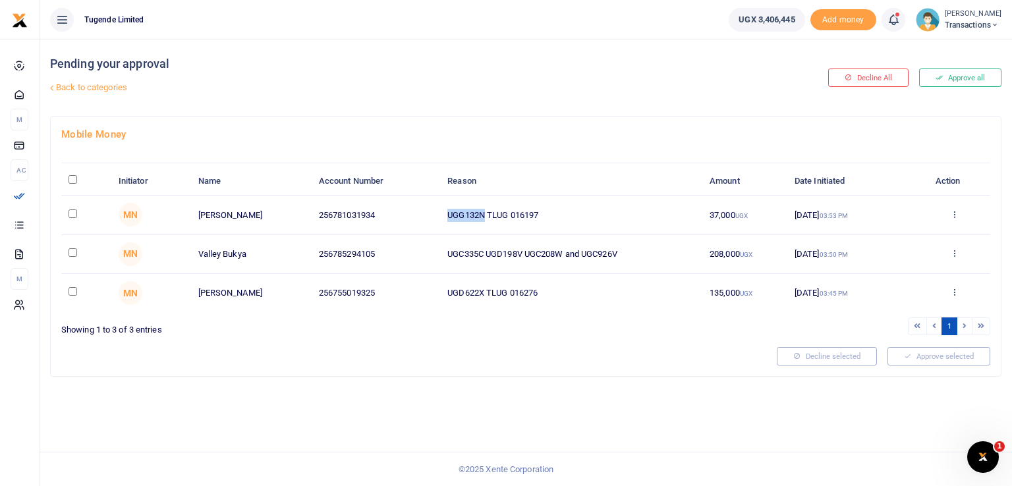
copy tr "UGG132N"
click at [432, 209] on td "256781031934" at bounding box center [376, 215] width 129 height 39
drag, startPoint x: 484, startPoint y: 212, endPoint x: 446, endPoint y: 213, distance: 38.3
click at [446, 213] on td "UGG132N TLUG 016197" at bounding box center [571, 215] width 262 height 39
copy td "UGG132N"
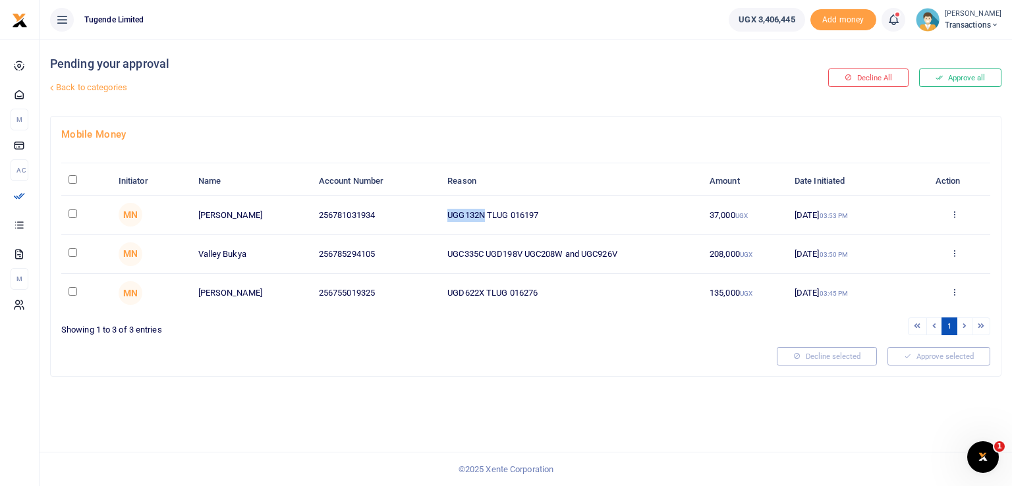
click at [76, 177] on input "\a \a : activate to sort column descending" at bounding box center [73, 179] width 9 height 9
checkbox input "true"
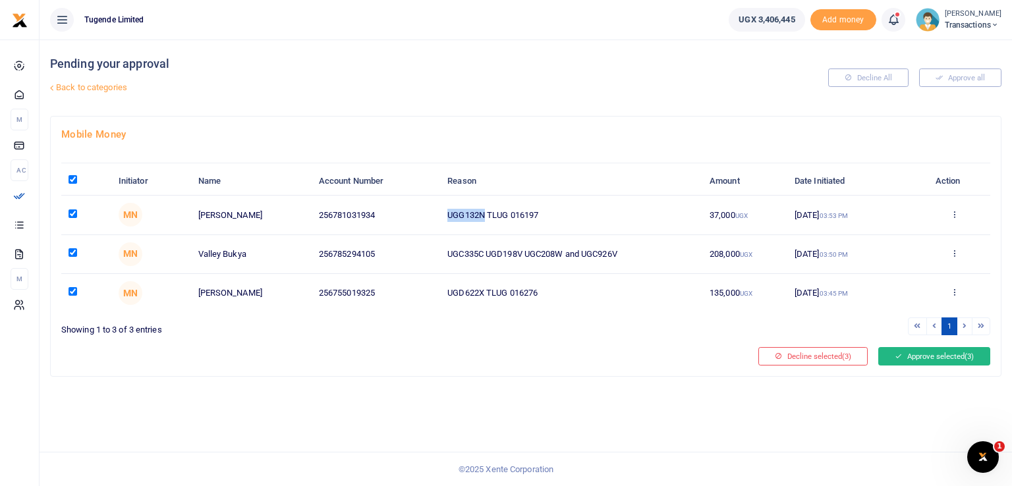
click at [922, 357] on button "Approve selected (3)" at bounding box center [935, 356] width 112 height 18
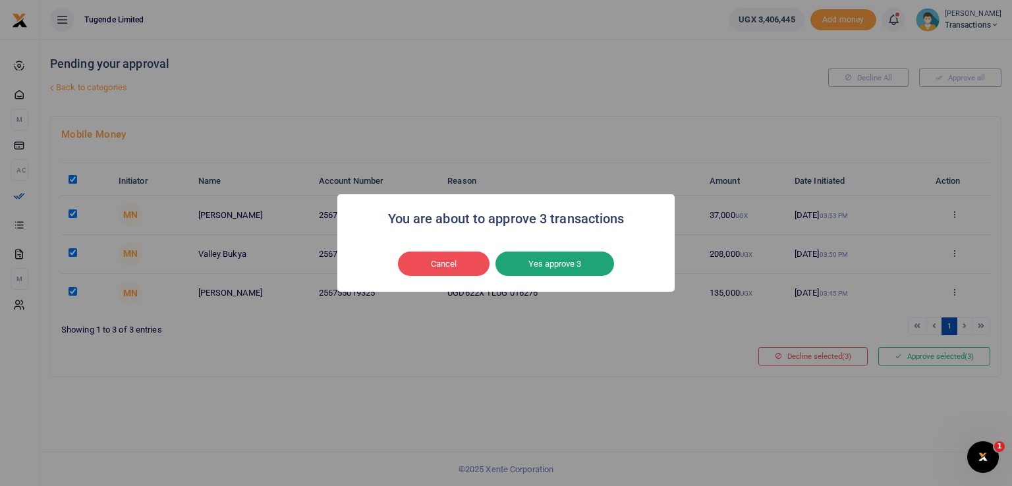
click at [546, 270] on button "Yes approve 3" at bounding box center [555, 264] width 119 height 25
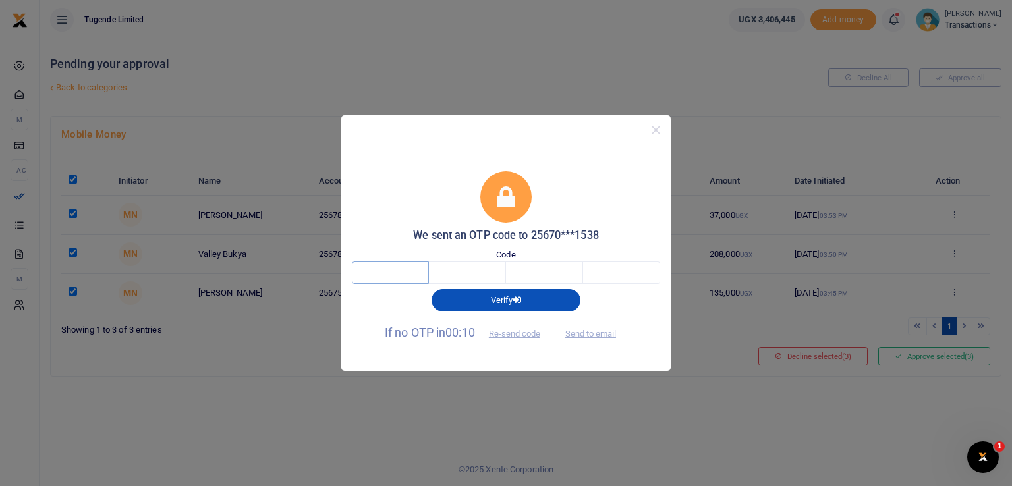
click at [399, 272] on input "text" at bounding box center [390, 273] width 77 height 22
type input "4"
type input "1"
type input "6"
type input "9"
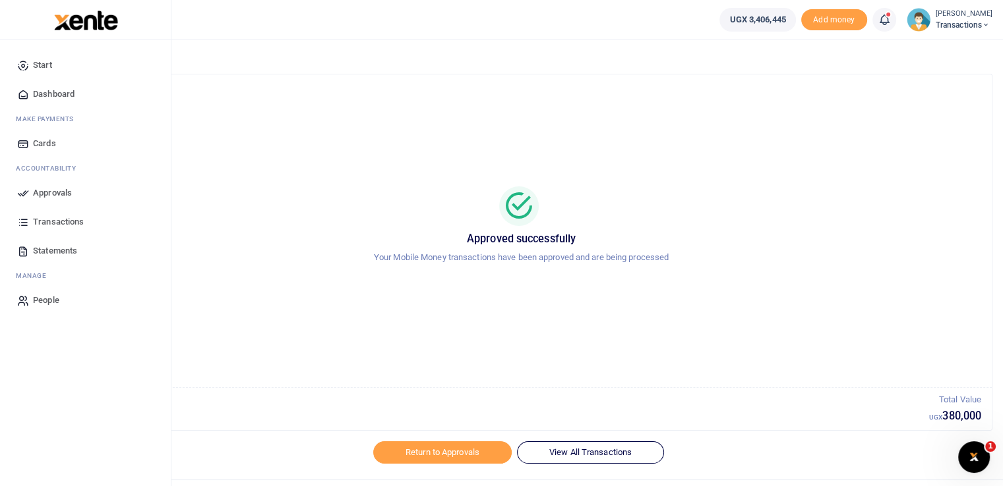
click at [32, 190] on link "Approvals" at bounding box center [86, 193] width 150 height 29
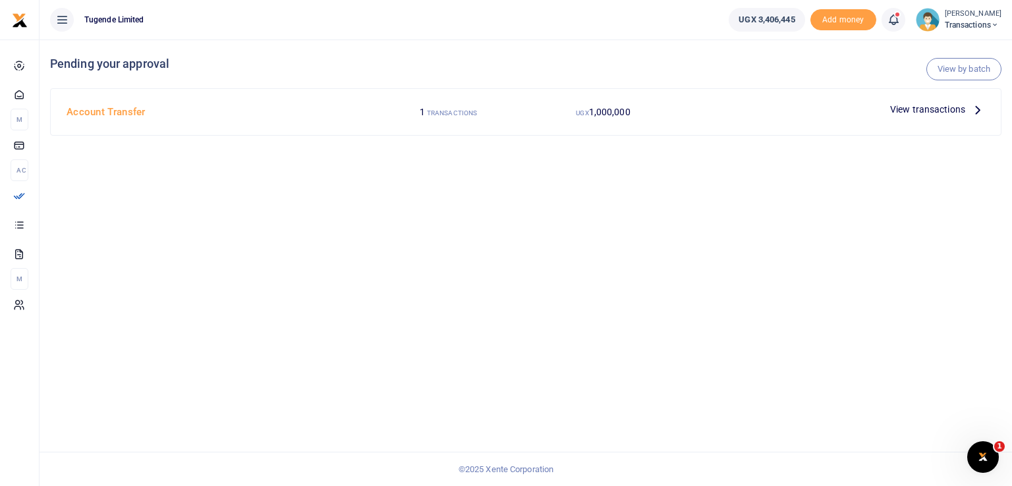
click at [918, 107] on span "View transactions" at bounding box center [928, 109] width 75 height 15
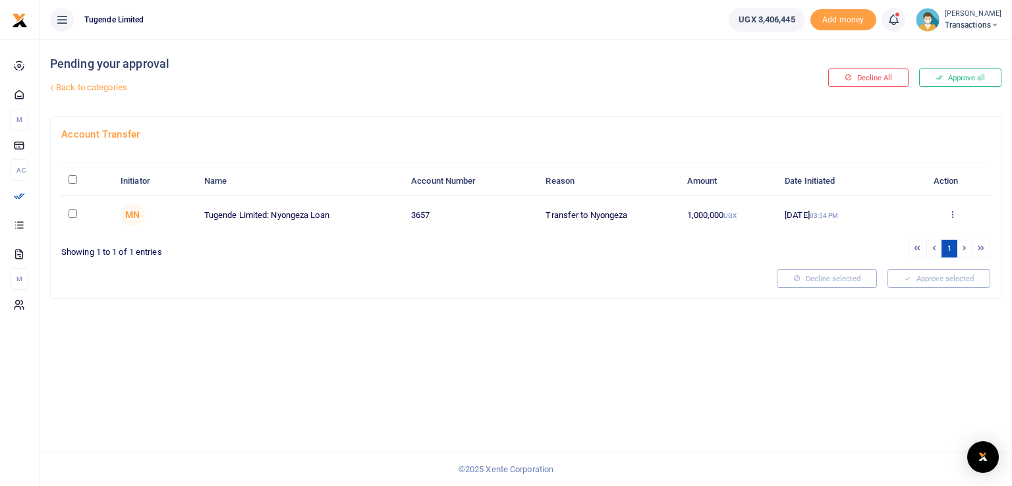
click at [952, 214] on icon at bounding box center [953, 214] width 9 height 9
click at [904, 234] on link "Approve" at bounding box center [904, 236] width 104 height 18
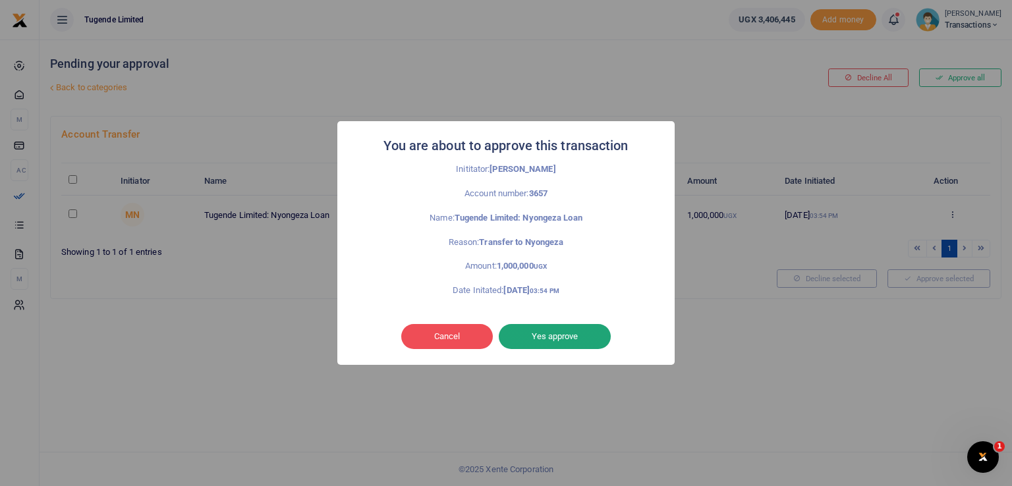
click at [552, 341] on button "Yes approve" at bounding box center [555, 336] width 112 height 25
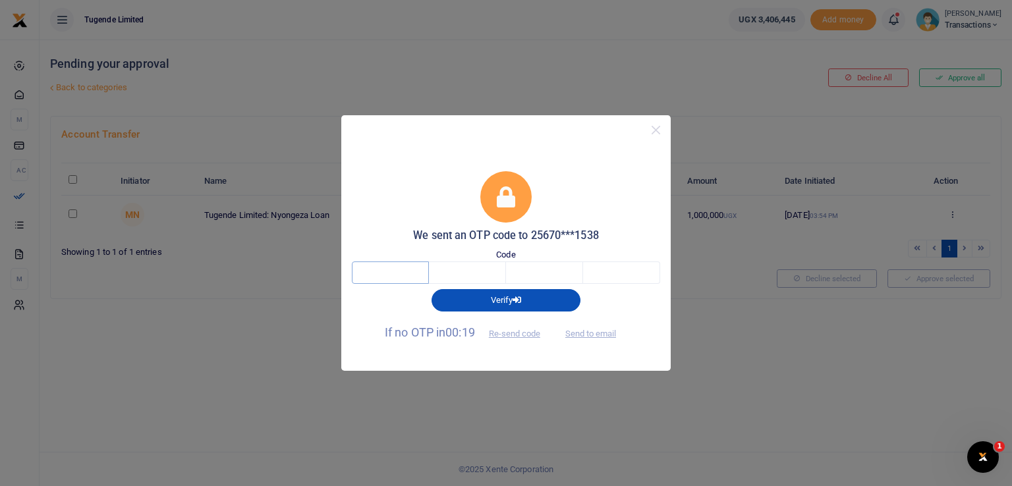
click at [414, 277] on input "text" at bounding box center [390, 273] width 77 height 22
type input "8"
type input "5"
type input "7"
type input "2"
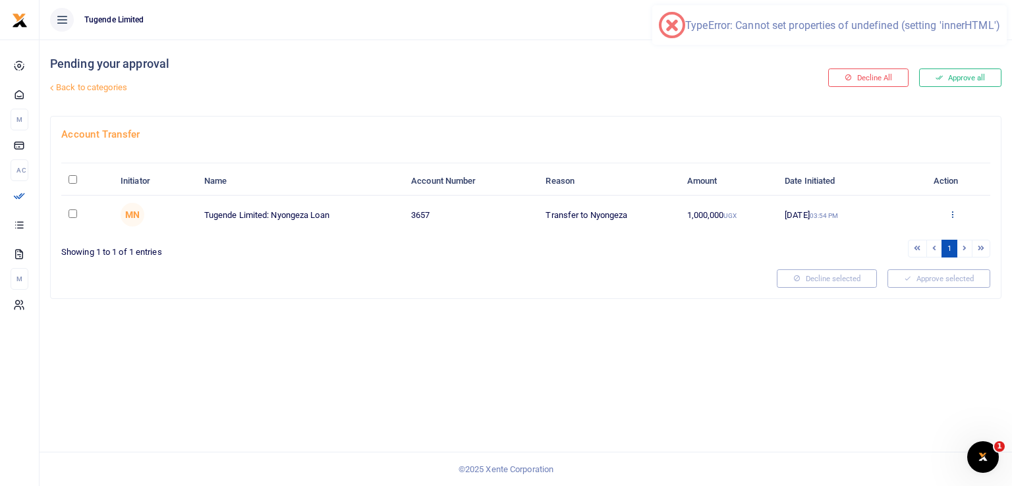
click at [950, 211] on icon at bounding box center [953, 214] width 9 height 9
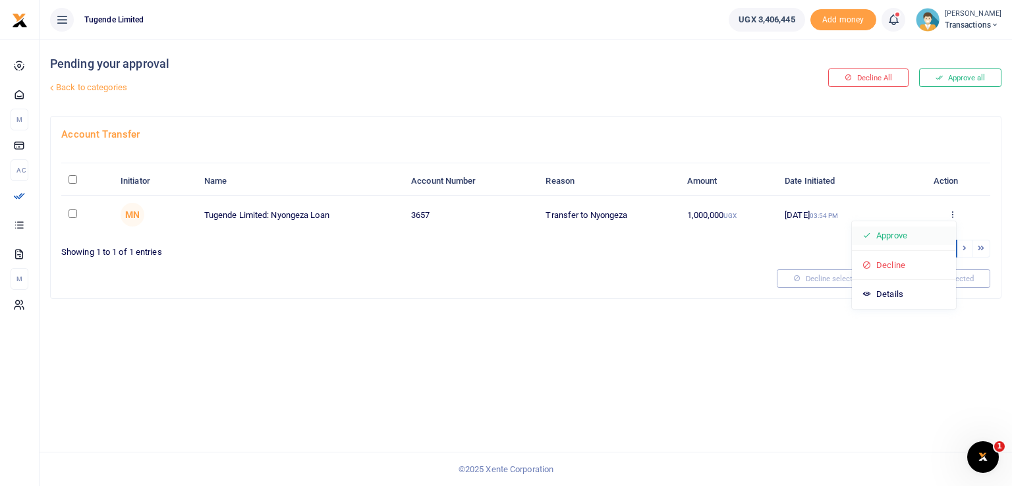
click at [899, 231] on link "Approve" at bounding box center [904, 236] width 104 height 18
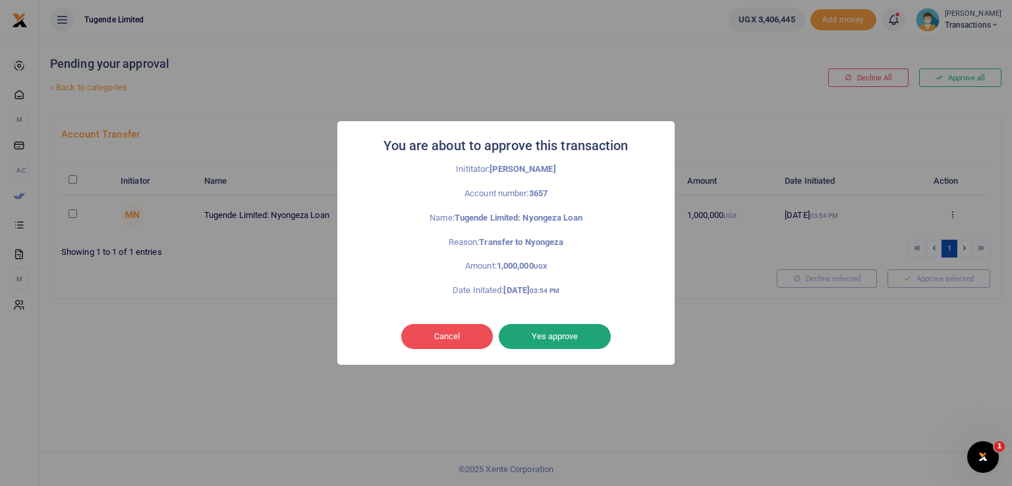
click at [568, 330] on button "Yes approve" at bounding box center [555, 336] width 112 height 25
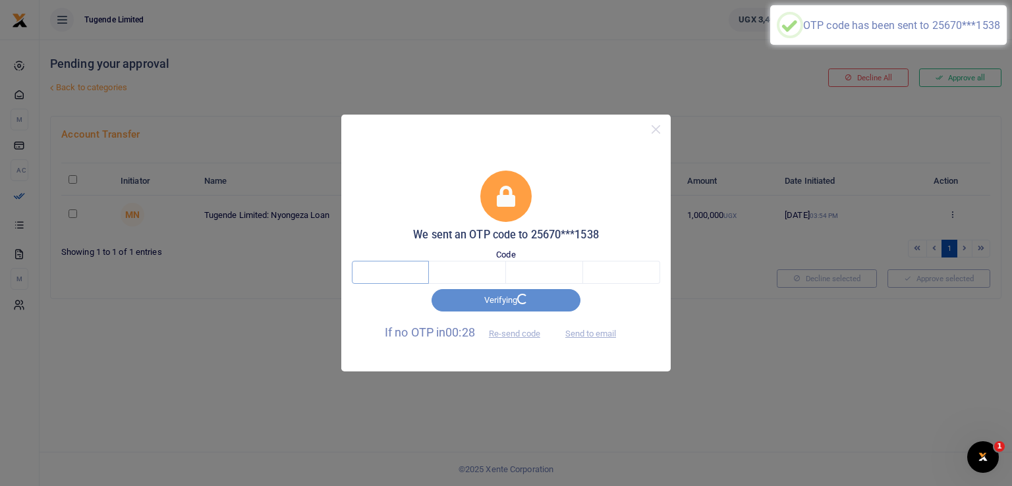
click at [395, 268] on input "text" at bounding box center [390, 272] width 77 height 22
type input "8"
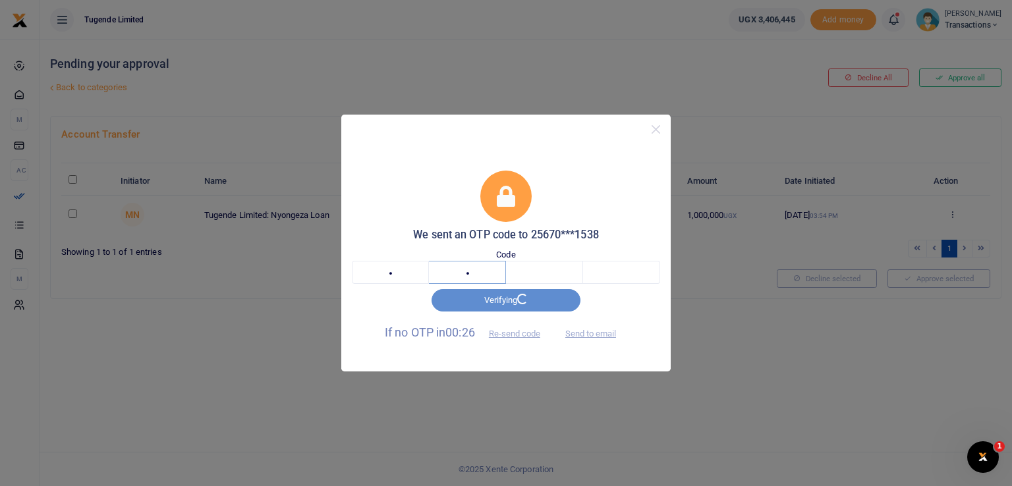
type input "5"
type input "7"
type input "2"
click at [404, 275] on input "8" at bounding box center [390, 272] width 77 height 22
type input "2"
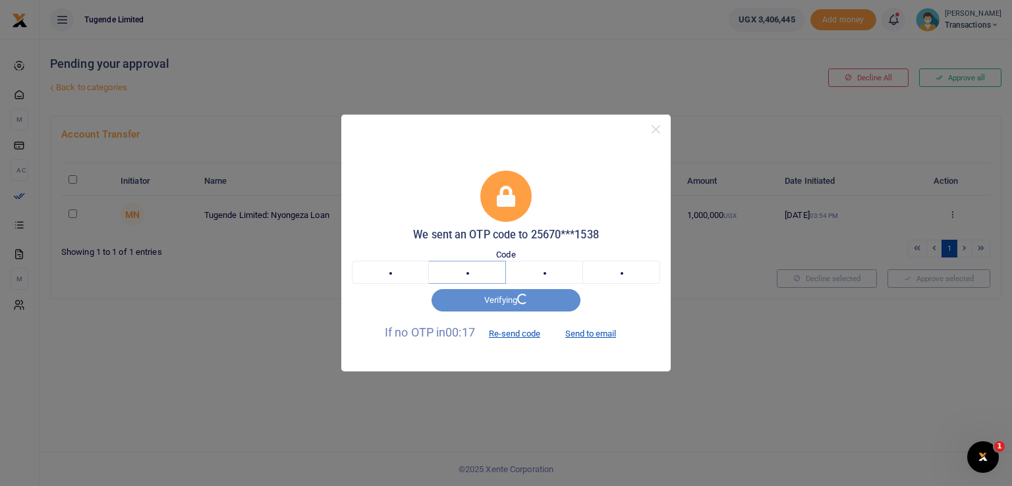
type input "0"
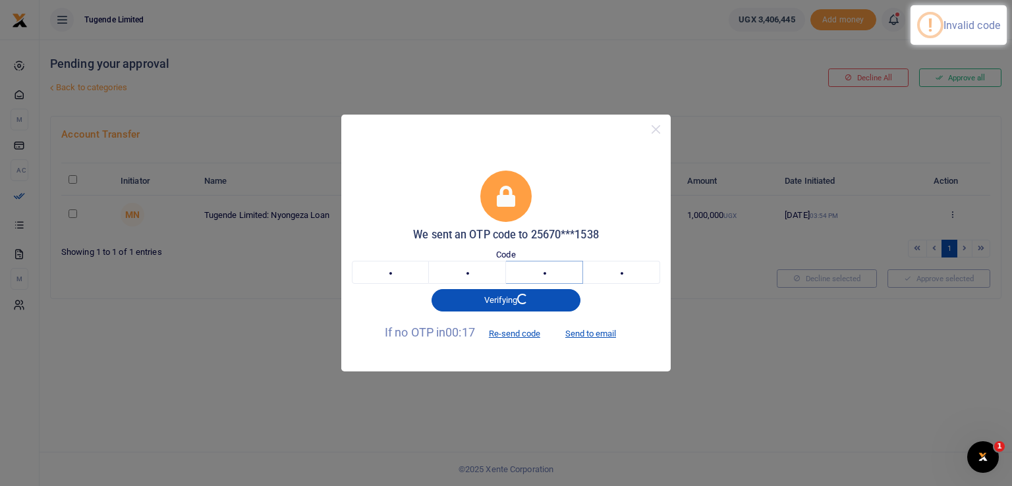
type input "2"
type input "0"
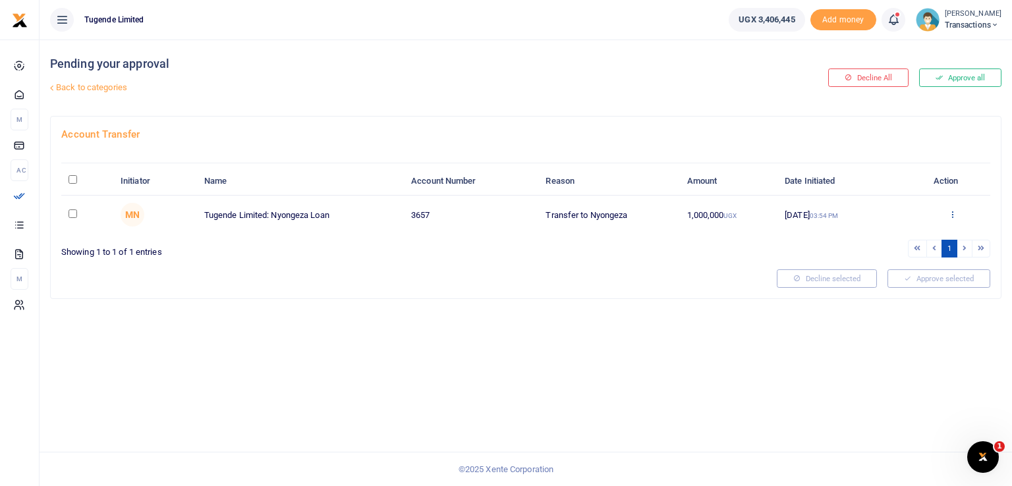
click at [952, 211] on icon at bounding box center [953, 214] width 9 height 9
click at [889, 231] on link "Approve" at bounding box center [904, 236] width 104 height 18
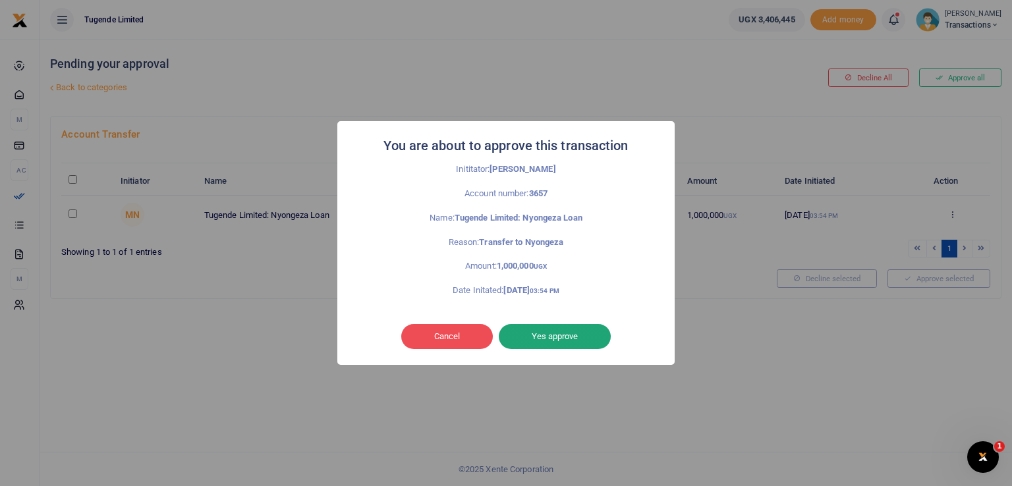
click at [549, 339] on button "Yes approve" at bounding box center [555, 336] width 112 height 25
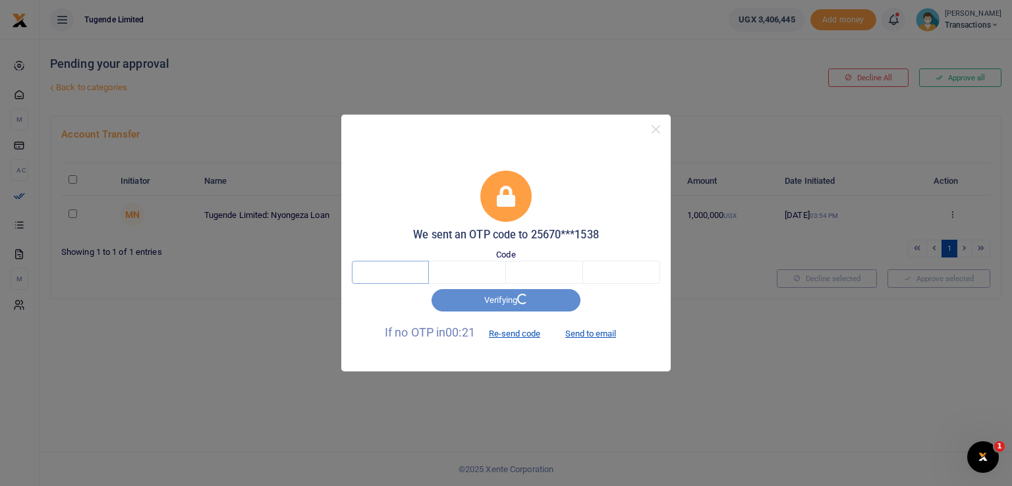
click at [386, 265] on input "text" at bounding box center [390, 272] width 77 height 22
type input "6"
type input "4"
type input "8"
type input "2"
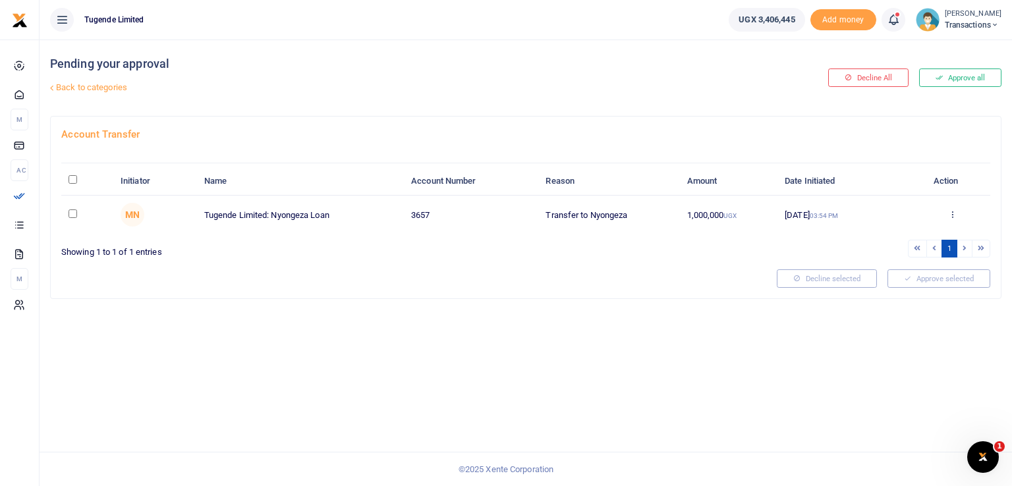
click at [931, 116] on div "Account Transfer Initiator Name Account Number Reason Amount Date Initiated Act…" at bounding box center [526, 207] width 952 height 183
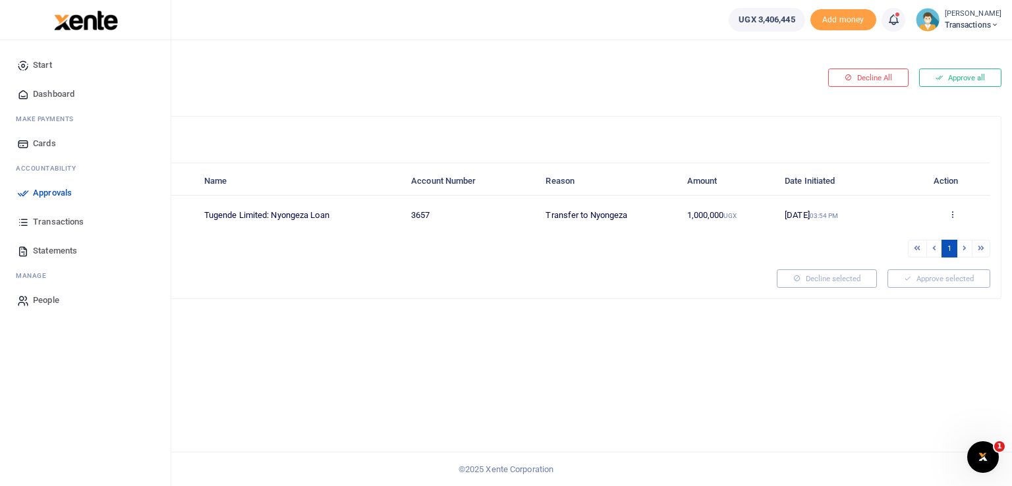
click at [24, 189] on icon at bounding box center [23, 193] width 12 height 12
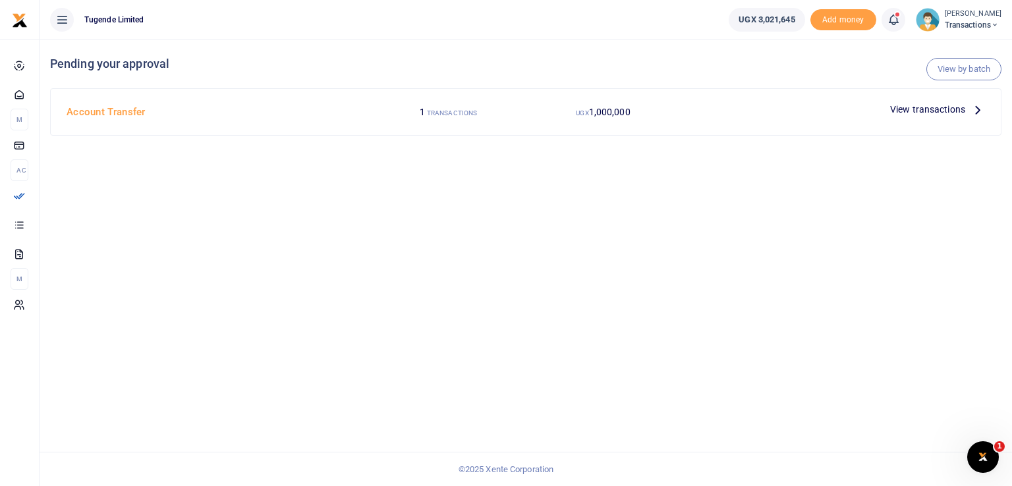
click at [939, 107] on span "View transactions" at bounding box center [928, 109] width 75 height 15
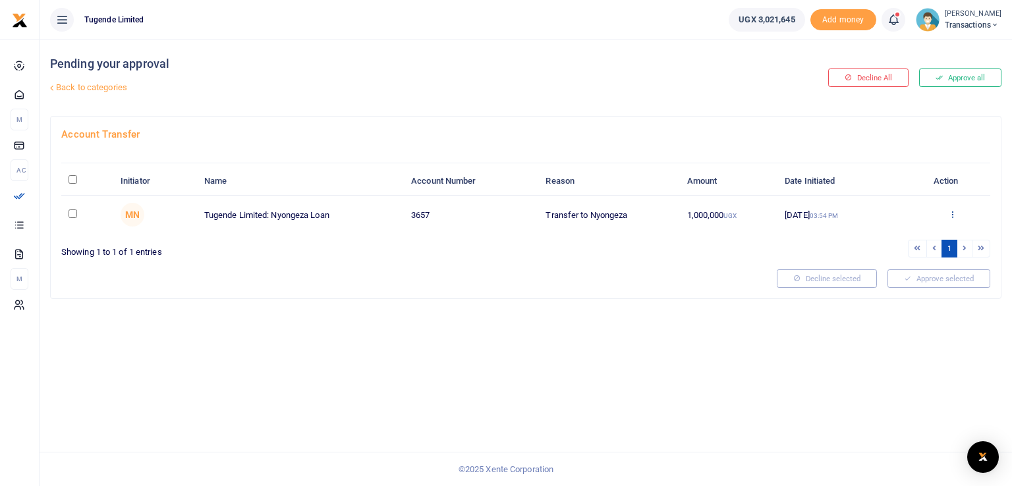
click at [951, 212] on icon at bounding box center [953, 214] width 9 height 9
click at [893, 243] on link "Approve" at bounding box center [904, 236] width 104 height 18
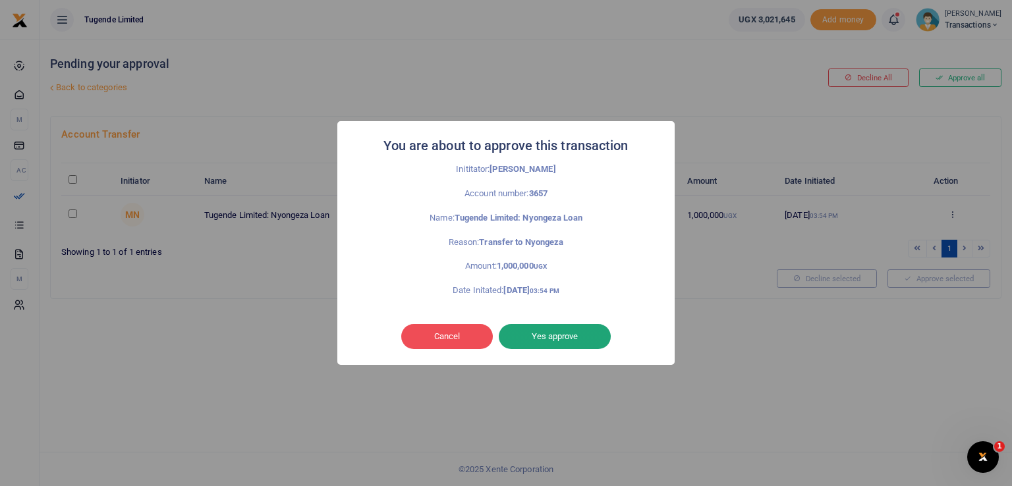
click at [556, 339] on button "Yes approve" at bounding box center [555, 336] width 112 height 25
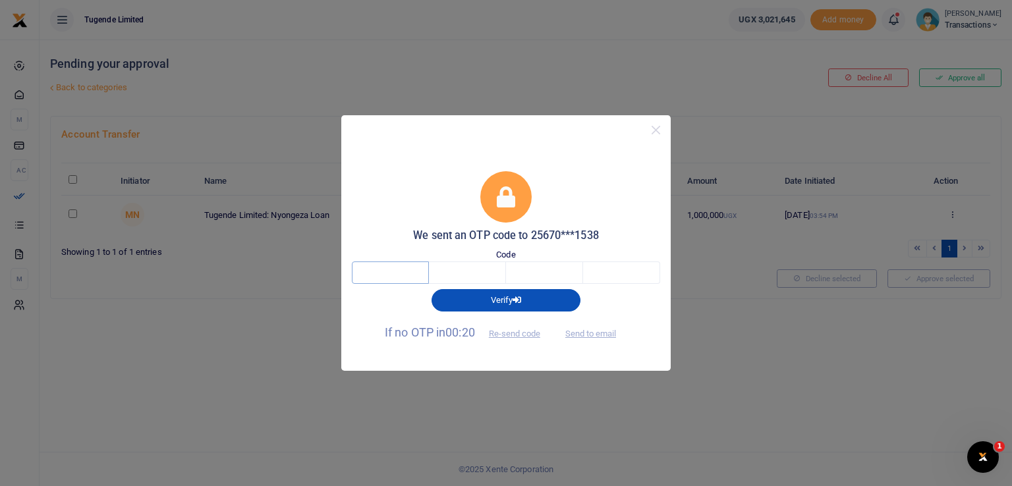
click at [390, 270] on input "text" at bounding box center [390, 273] width 77 height 22
type input "8"
type input "6"
type input "5"
type input "4"
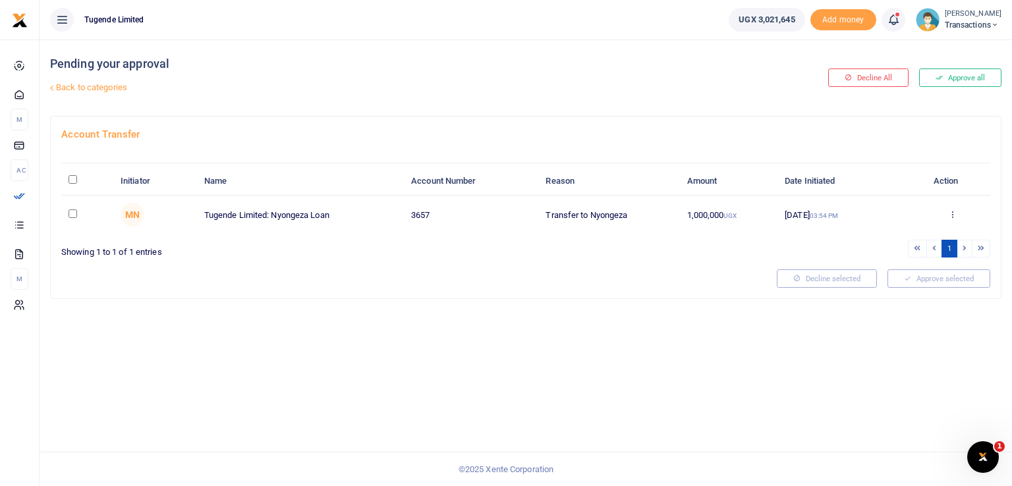
click at [565, 432] on div "Pending your approval Back to categories Decline All Approve all Account Transf…" at bounding box center [526, 263] width 973 height 447
click at [72, 214] on input "checkbox" at bounding box center [73, 214] width 9 height 9
checkbox input "true"
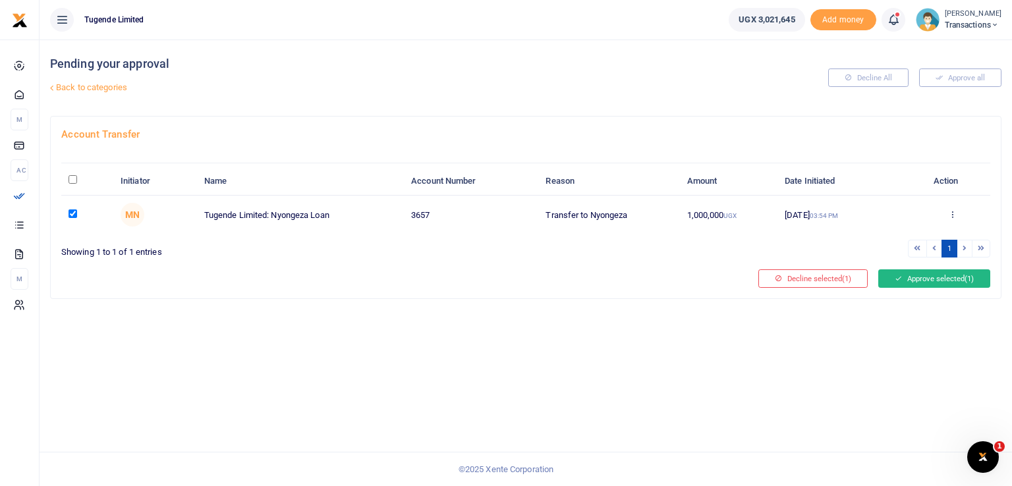
click at [932, 280] on button "Approve selected (1)" at bounding box center [935, 279] width 112 height 18
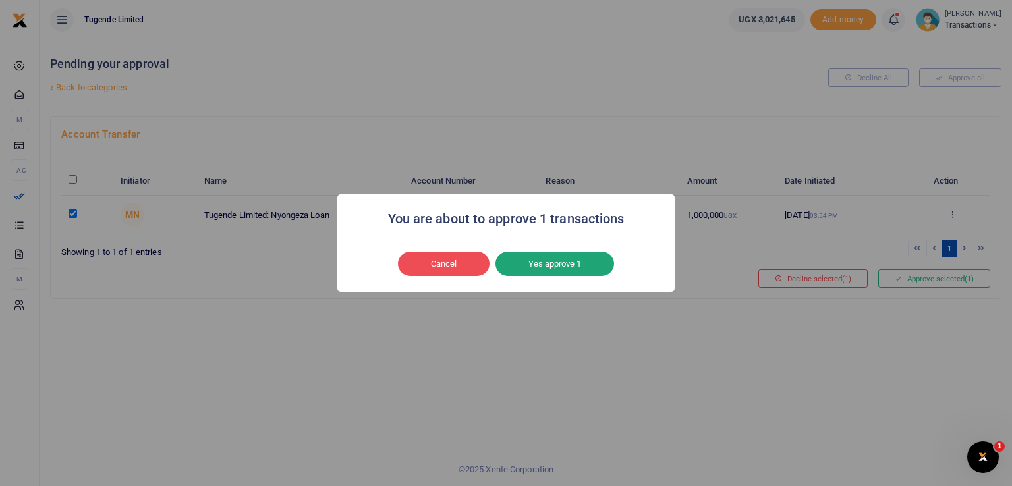
click at [557, 256] on button "Yes approve 1" at bounding box center [555, 264] width 119 height 25
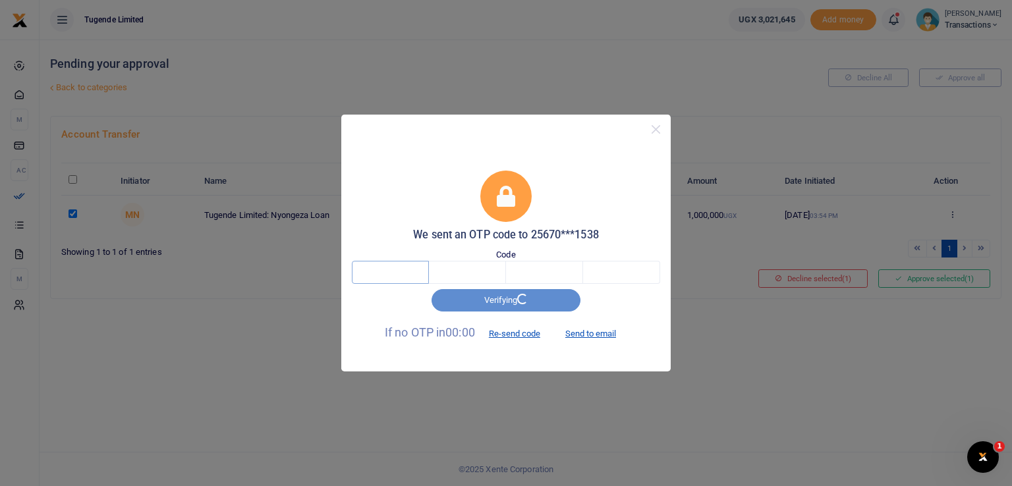
click at [383, 274] on input "text" at bounding box center [390, 272] width 77 height 22
type input "3"
type input "5"
type input "3"
type input "8"
